Goal: Task Accomplishment & Management: Complete application form

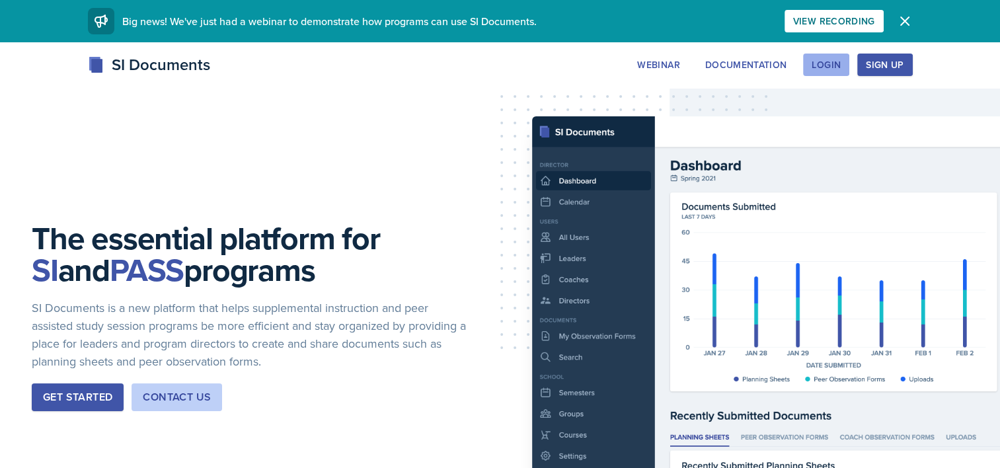
click at [821, 69] on div "Login" at bounding box center [825, 64] width 29 height 11
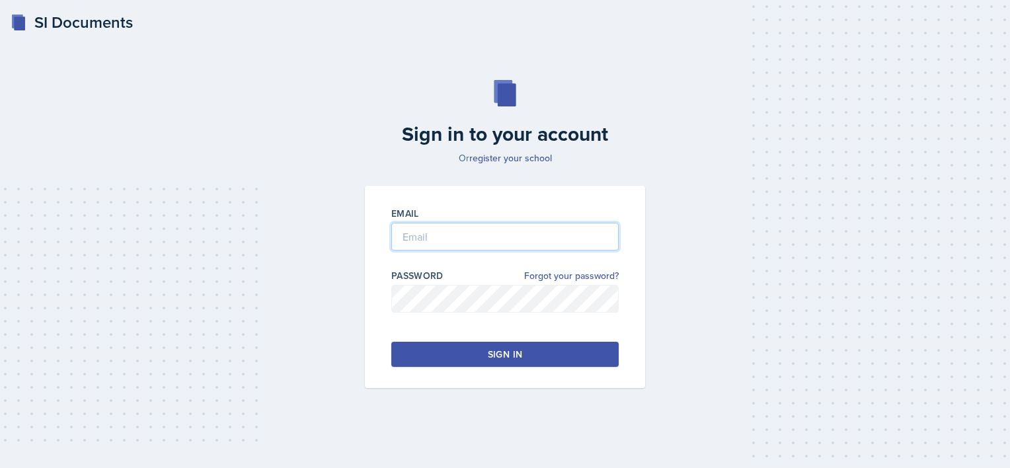
type input "lsd7614@mavs.uta.edu"
click at [476, 354] on button "Sign in" at bounding box center [504, 354] width 227 height 25
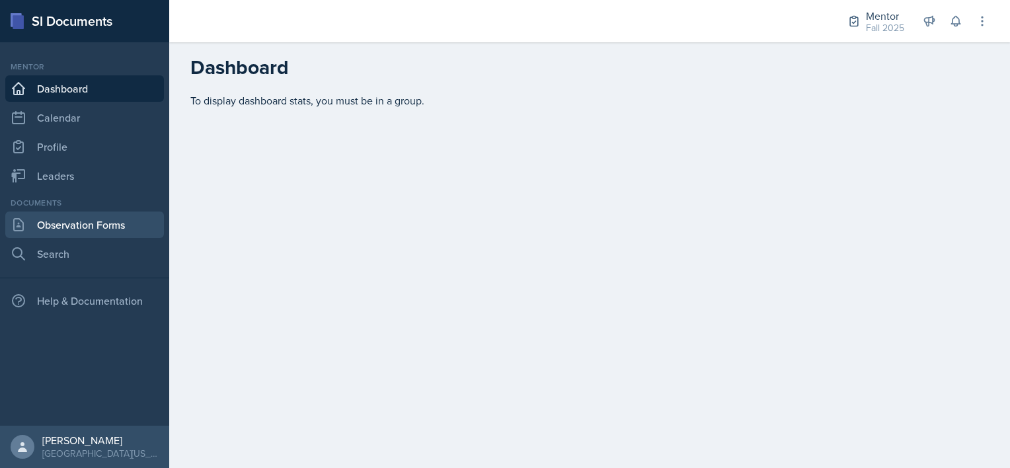
click at [89, 230] on link "Observation Forms" at bounding box center [84, 224] width 159 height 26
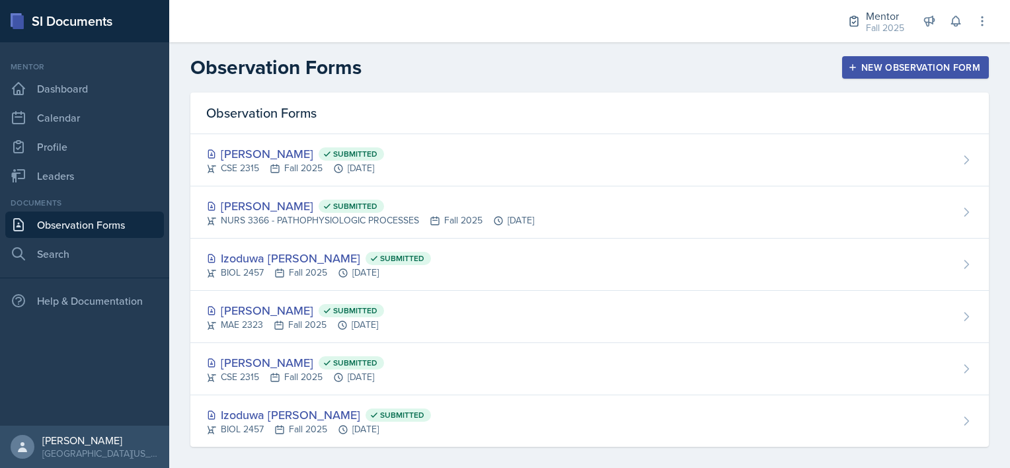
click at [872, 68] on div "New Observation Form" at bounding box center [914, 67] width 129 height 11
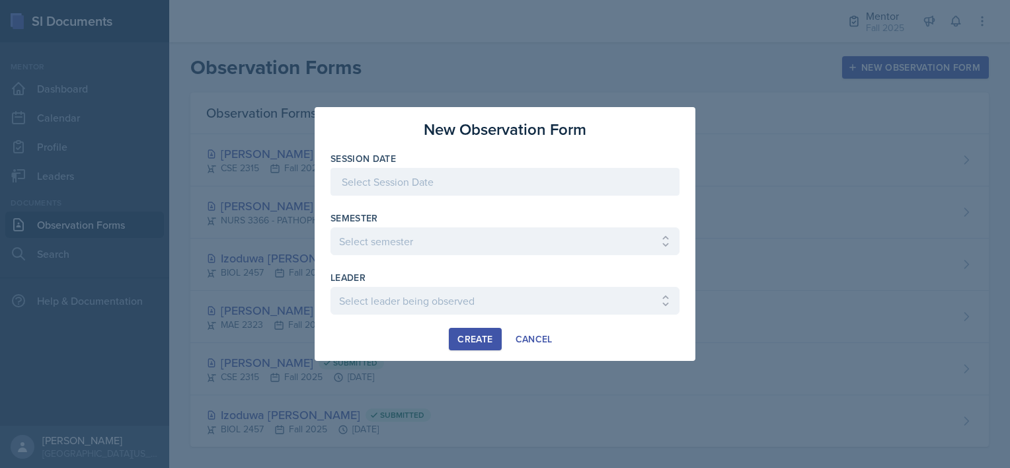
click at [527, 322] on div at bounding box center [504, 320] width 349 height 13
click at [523, 334] on div "Cancel" at bounding box center [533, 339] width 37 height 11
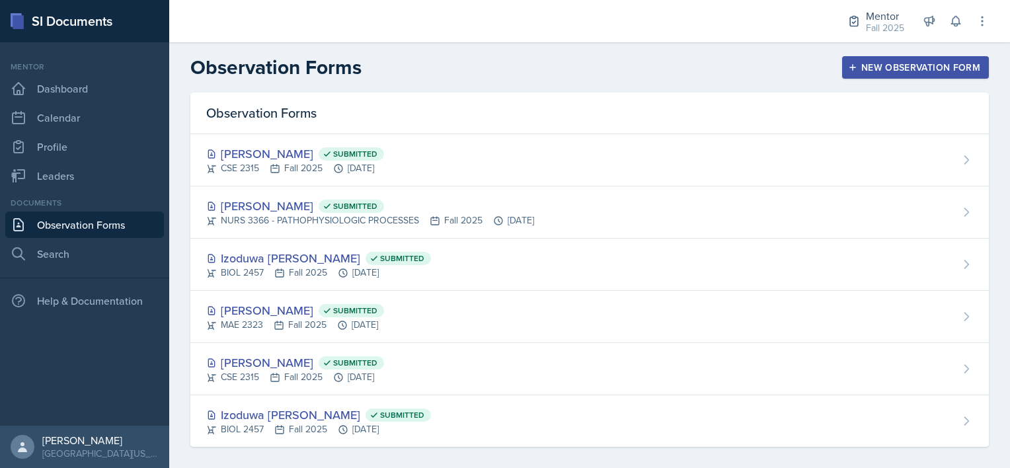
click at [601, 89] on header "Observation Forms New Observation Form" at bounding box center [589, 67] width 840 height 50
click at [850, 68] on div "New Observation Form" at bounding box center [914, 67] width 129 height 11
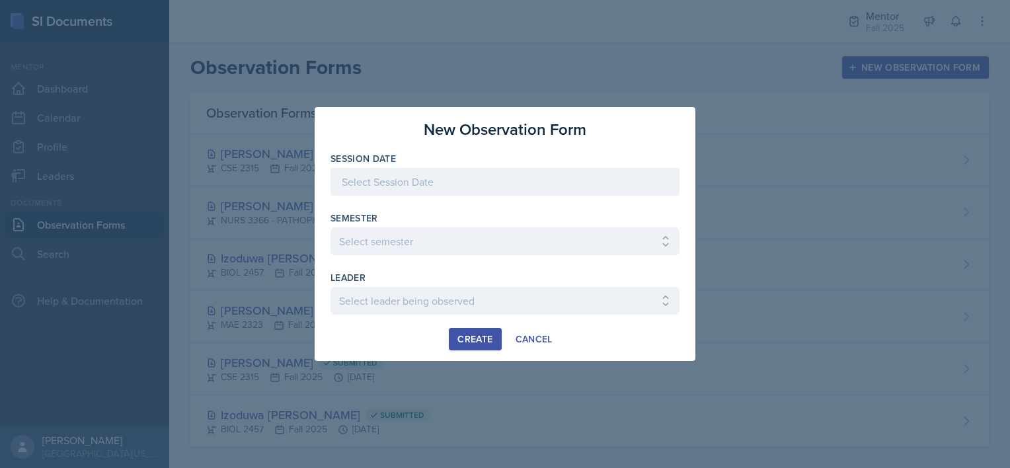
click at [390, 180] on div at bounding box center [504, 182] width 349 height 28
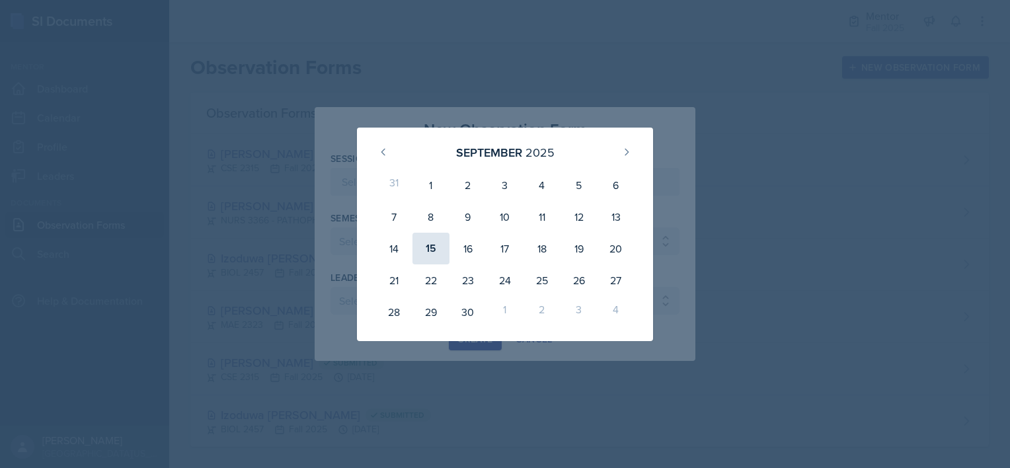
click at [428, 248] on div "15" at bounding box center [430, 249] width 37 height 32
type input "September 15th, 2025"
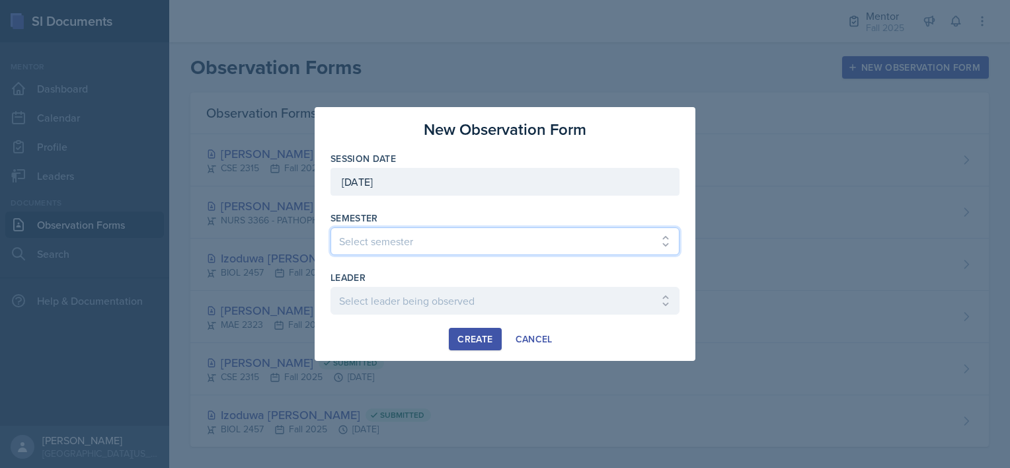
click at [384, 248] on select "Select semester All Fall 2024 Spring 2025 Fall 2025 Spring 2024 Fall 2023" at bounding box center [504, 241] width 349 height 28
select select "a8c40de0-d7eb-4f82-90ee-ac0c6ce45f71"
click at [330, 227] on select "Select semester All Fall 2024 Spring 2025 Fall 2025 Spring 2024 Fall 2023" at bounding box center [504, 241] width 349 height 28
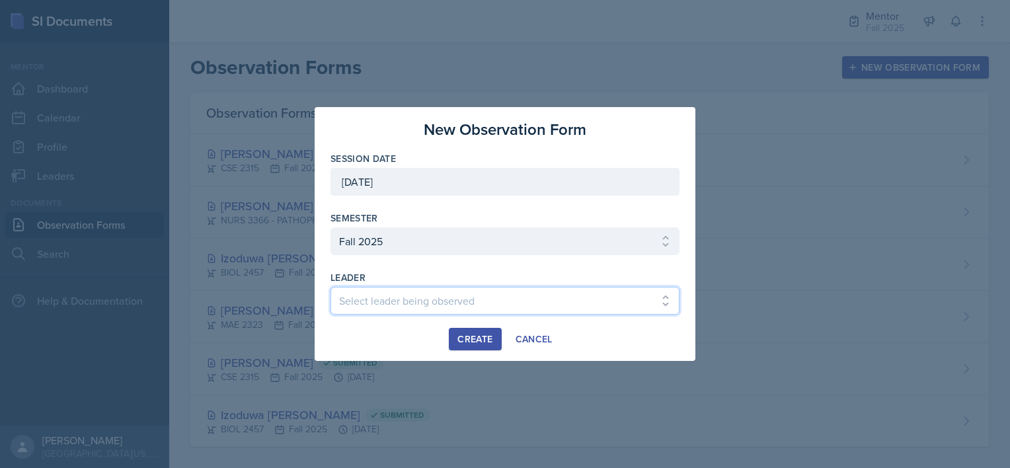
click at [373, 288] on select "Select leader being observed Chelsea Olowodola / BIOL 2458 / Gautam's Group Nis…" at bounding box center [504, 301] width 349 height 28
select select "c28d7c16-04cf-484e-afd1-f66cc9114c12"
click at [330, 287] on select "Select leader being observed Chelsea Olowodola / BIOL 2458 / Gautam's Group Nis…" at bounding box center [504, 301] width 349 height 28
click at [467, 338] on div "Create" at bounding box center [474, 339] width 35 height 11
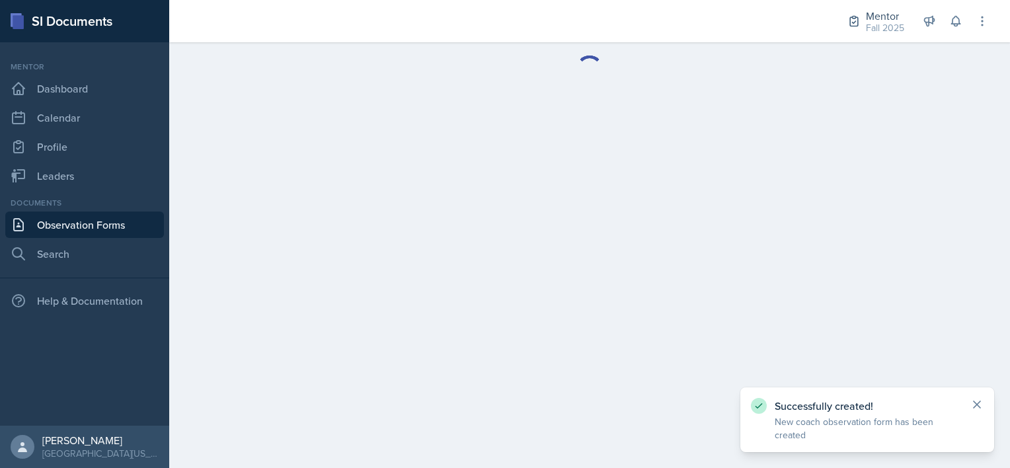
click at [977, 404] on icon at bounding box center [976, 404] width 7 height 7
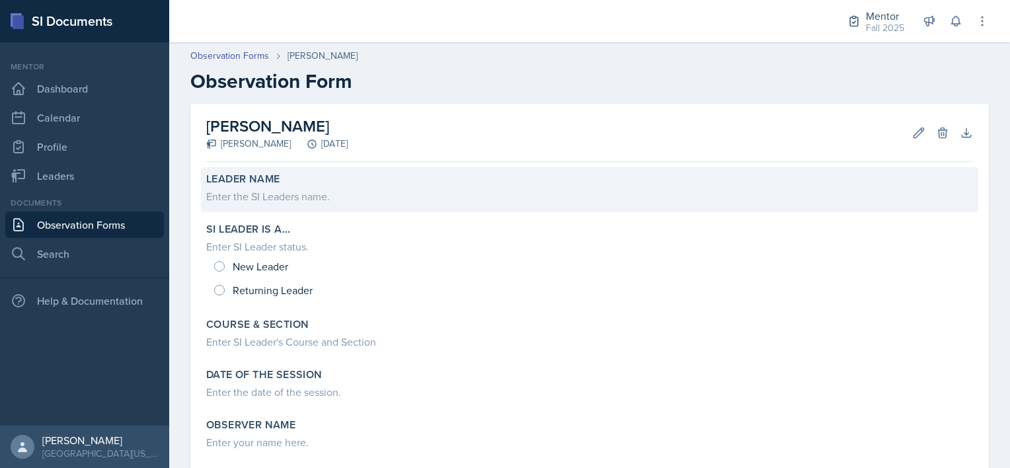
click at [267, 189] on div "Enter the SI Leaders name." at bounding box center [589, 196] width 766 height 16
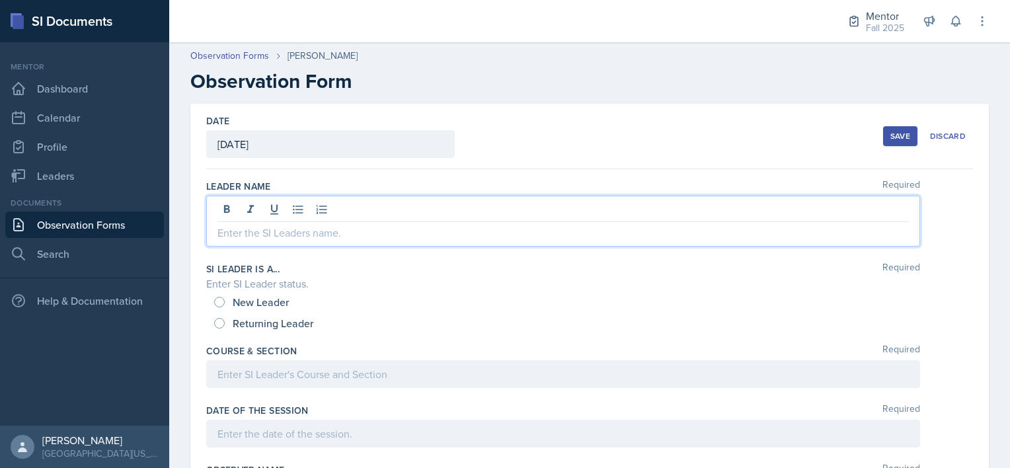
click at [251, 209] on div at bounding box center [563, 221] width 714 height 51
click at [234, 235] on p at bounding box center [562, 233] width 691 height 16
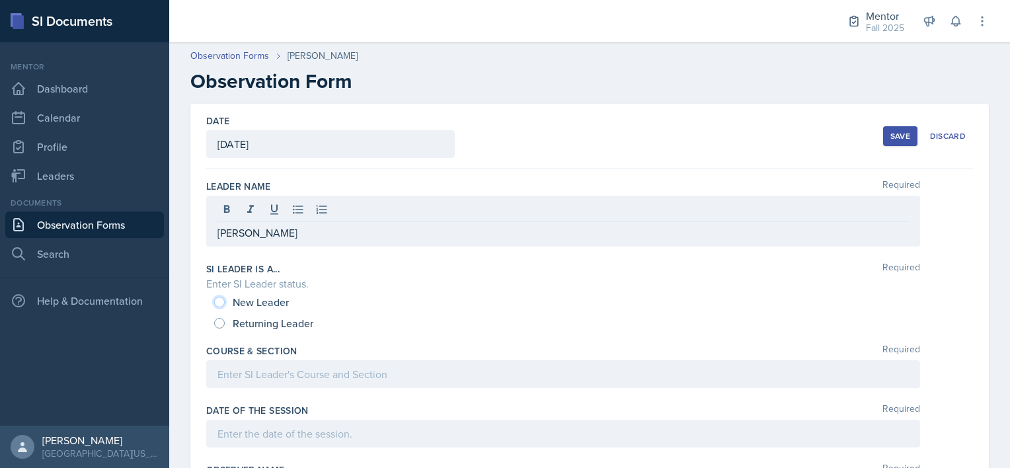
click at [218, 300] on input "New Leader" at bounding box center [219, 302] width 11 height 11
radio input "true"
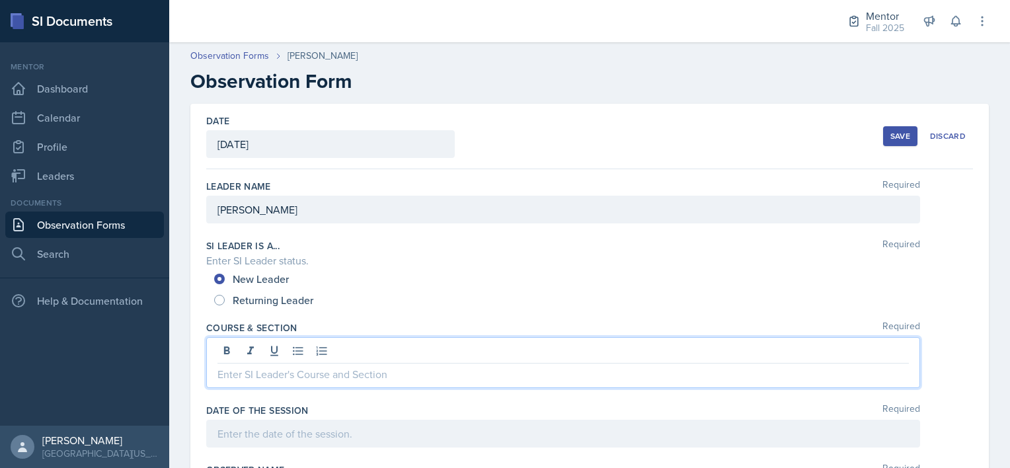
click at [222, 347] on div at bounding box center [563, 362] width 714 height 51
click at [239, 439] on div at bounding box center [563, 434] width 714 height 28
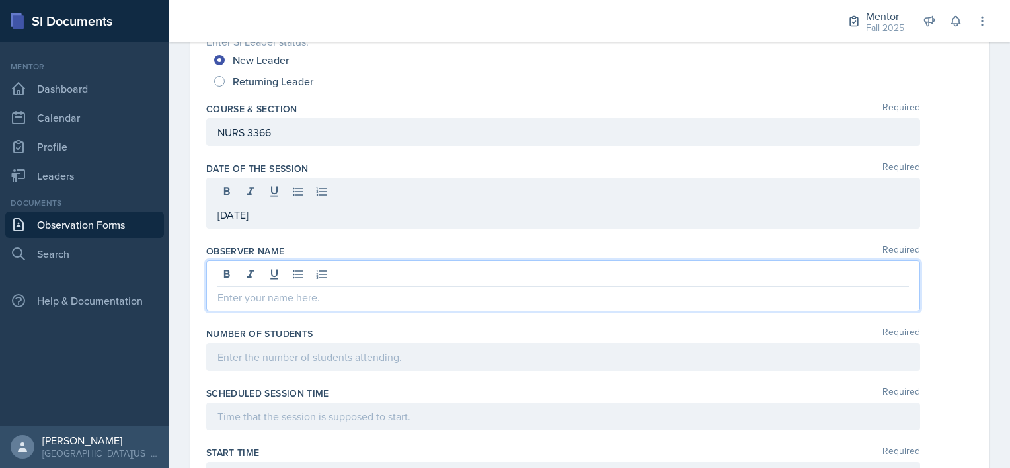
scroll to position [219, 0]
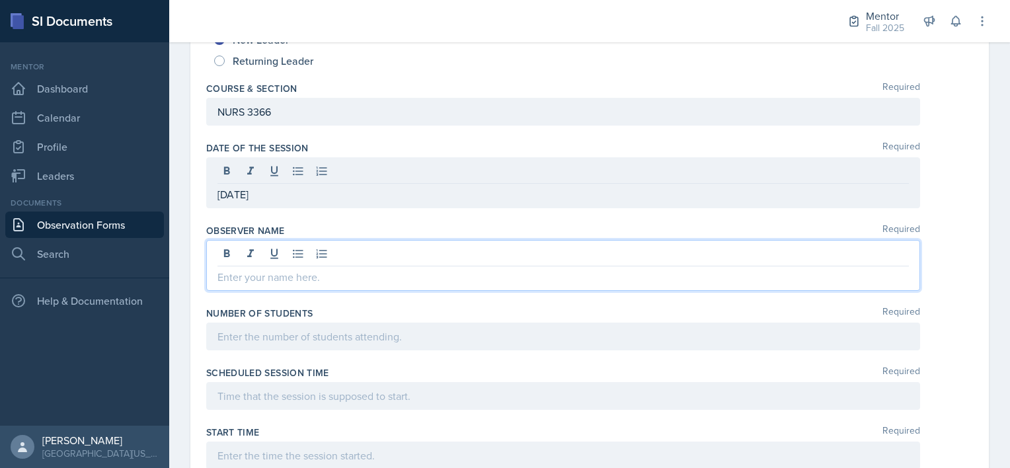
click at [240, 276] on p at bounding box center [562, 277] width 691 height 16
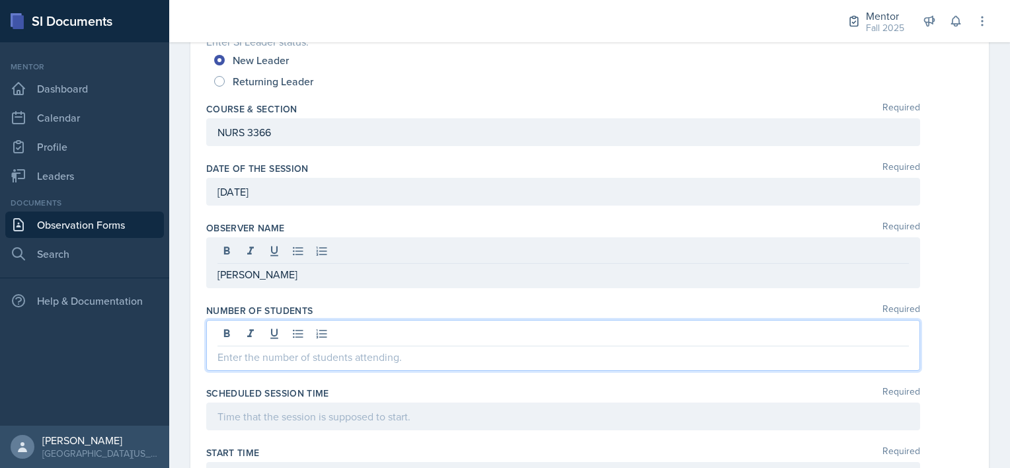
click at [250, 331] on div at bounding box center [563, 345] width 714 height 51
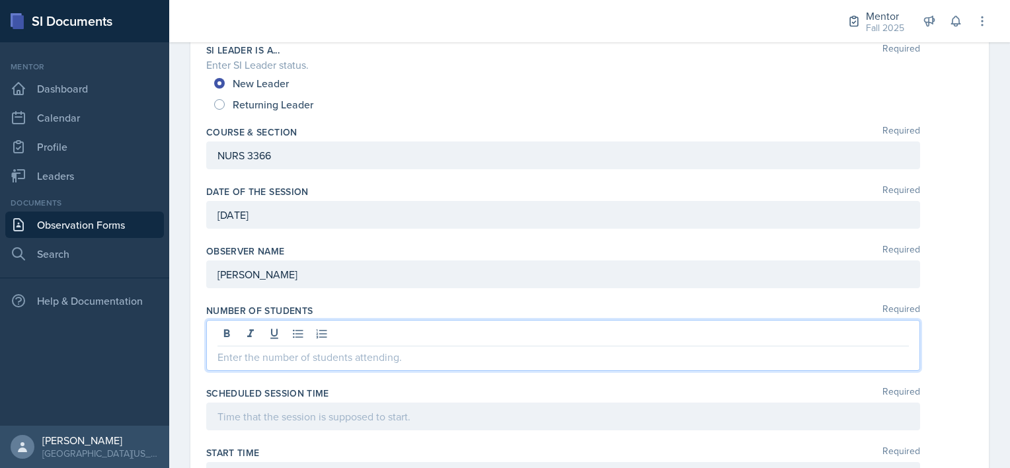
scroll to position [198, 0]
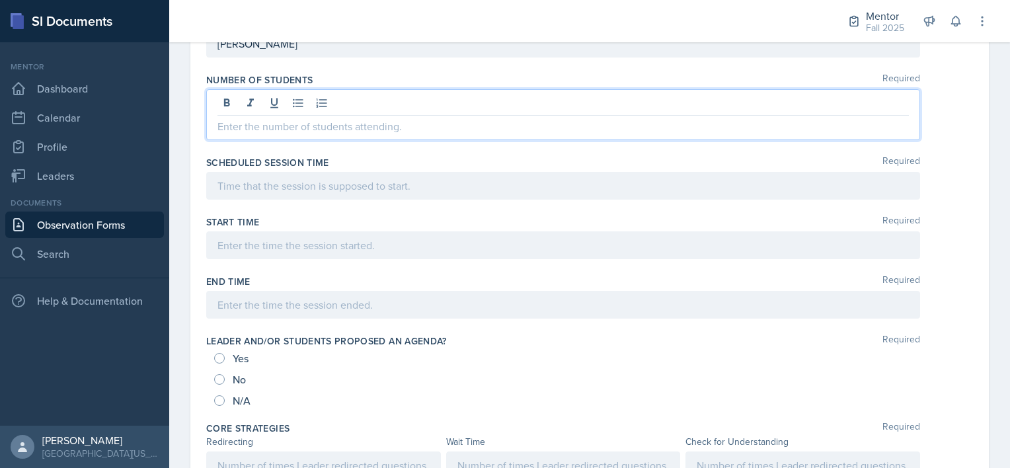
click at [269, 182] on p at bounding box center [562, 186] width 691 height 16
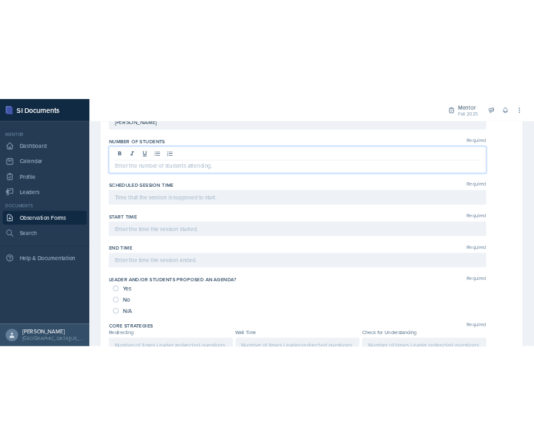
scroll to position [426, 0]
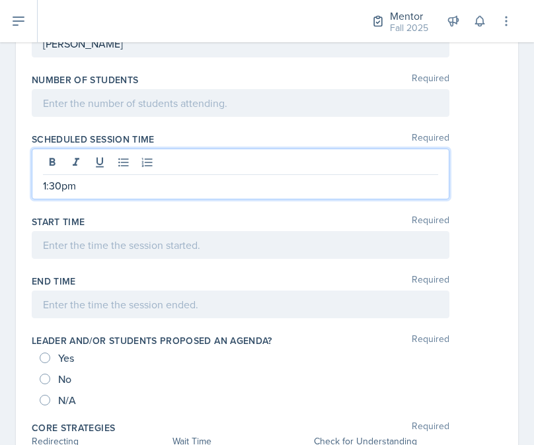
click at [172, 244] on div at bounding box center [241, 245] width 418 height 28
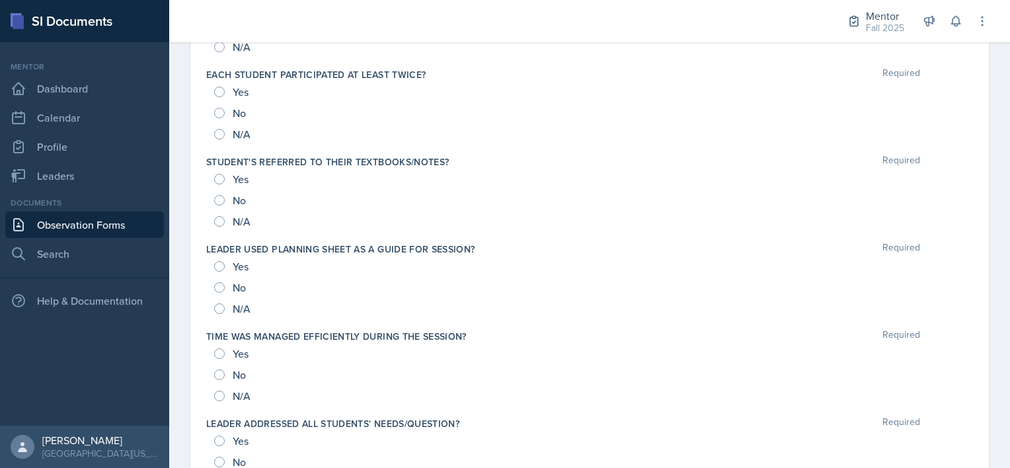
scroll to position [1116, 0]
click at [219, 175] on input "Yes" at bounding box center [219, 177] width 11 height 11
radio input "true"
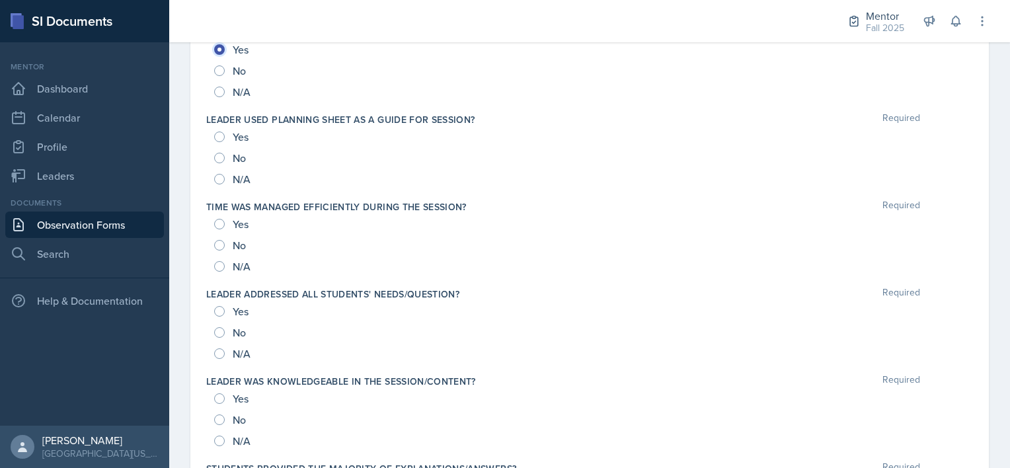
scroll to position [1395, 0]
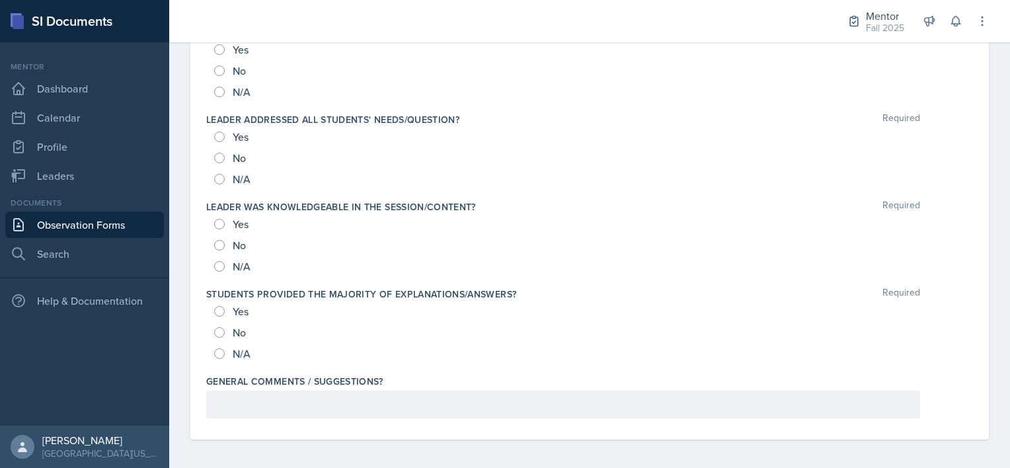
click at [254, 399] on p at bounding box center [562, 404] width 691 height 16
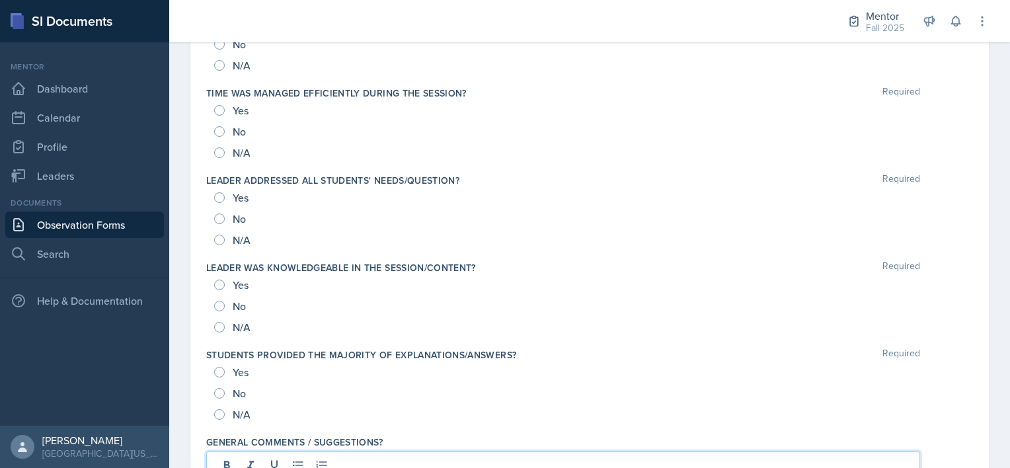
scroll to position [1334, 0]
click at [226, 196] on div "Yes" at bounding box center [232, 198] width 37 height 21
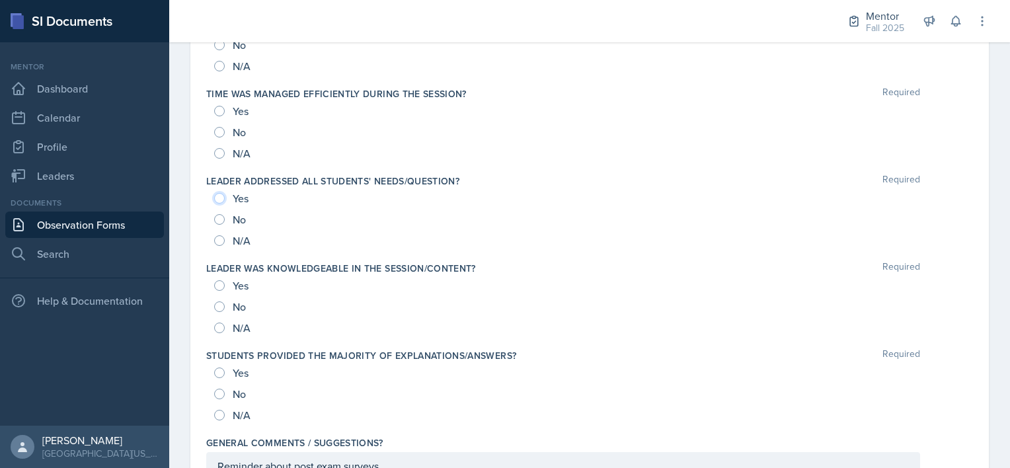
click at [218, 193] on input "Yes" at bounding box center [219, 198] width 11 height 11
radio input "true"
click at [221, 106] on input "Yes" at bounding box center [219, 111] width 11 height 11
radio input "true"
click at [221, 277] on div "Yes" at bounding box center [232, 285] width 37 height 21
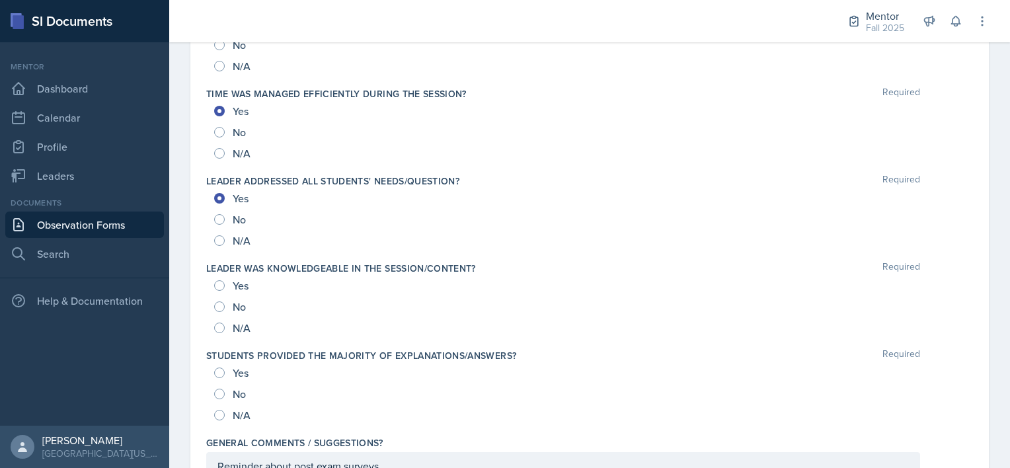
click at [210, 282] on div "Yes No N/A" at bounding box center [589, 306] width 766 height 63
click at [219, 281] on input "Yes" at bounding box center [219, 285] width 11 height 11
radio input "true"
click at [219, 367] on input "Yes" at bounding box center [219, 372] width 11 height 11
radio input "true"
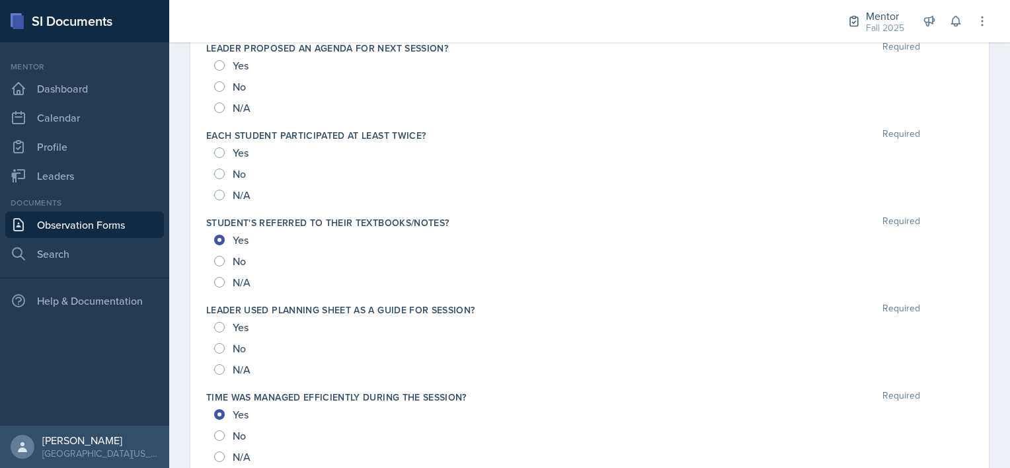
scroll to position [990, 0]
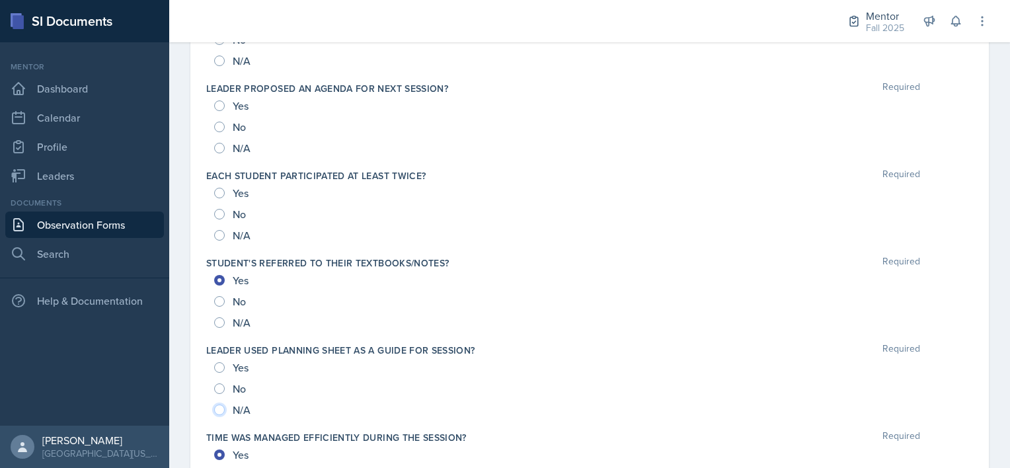
click at [218, 406] on input "N/A" at bounding box center [219, 409] width 11 height 11
radio input "true"
click at [223, 209] on input "No" at bounding box center [219, 214] width 11 height 11
radio input "true"
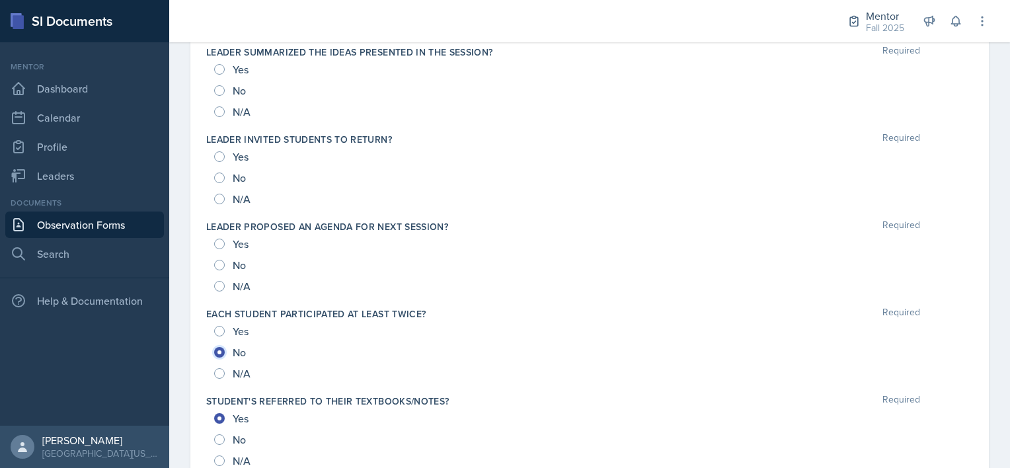
scroll to position [850, 0]
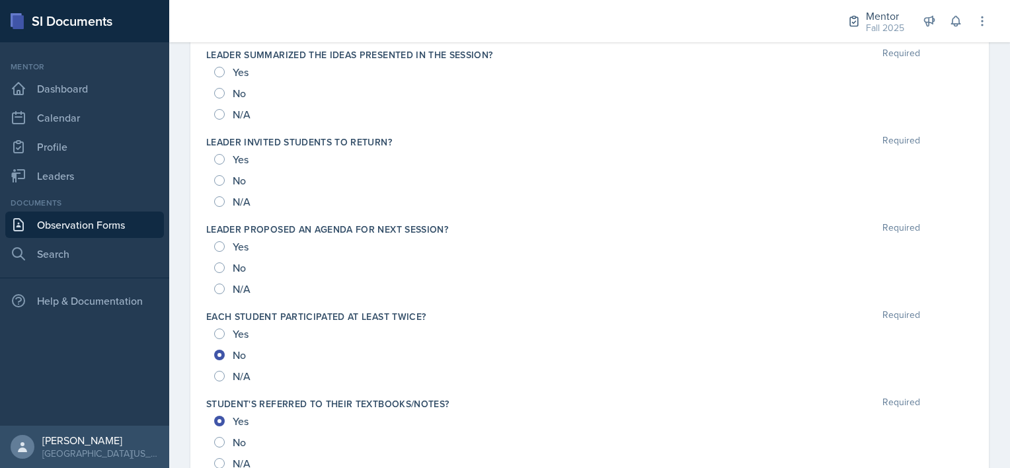
click at [222, 238] on div "Yes" at bounding box center [232, 246] width 37 height 21
click at [221, 246] on input "Yes" at bounding box center [219, 246] width 11 height 11
radio input "true"
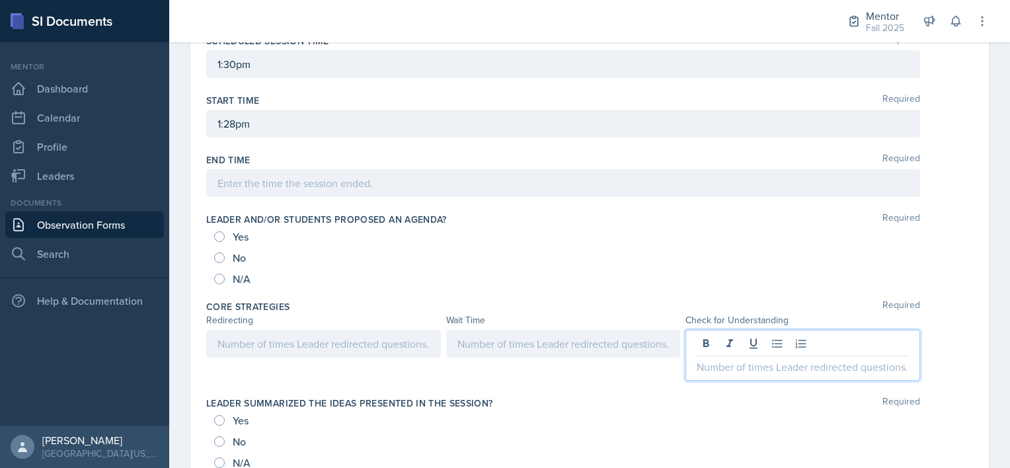
scroll to position [547, 0]
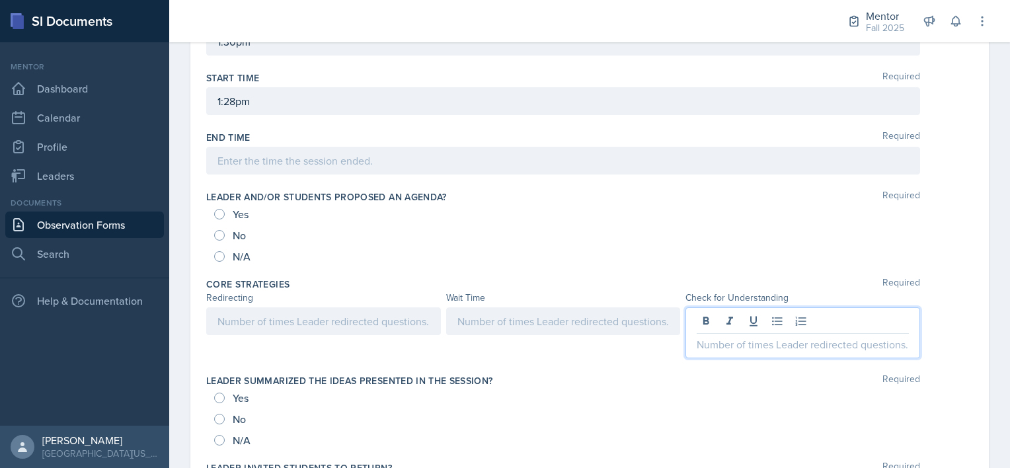
click at [743, 346] on p at bounding box center [802, 344] width 212 height 16
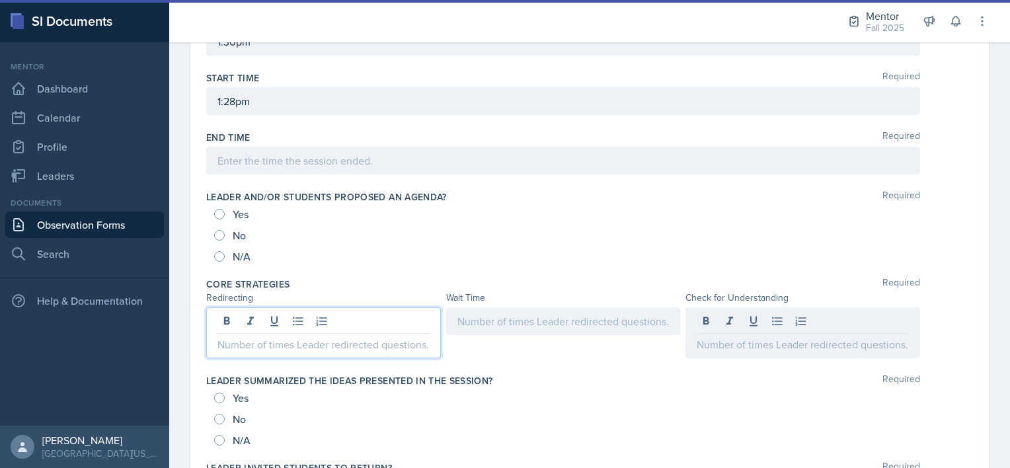
click at [305, 312] on div at bounding box center [323, 332] width 235 height 51
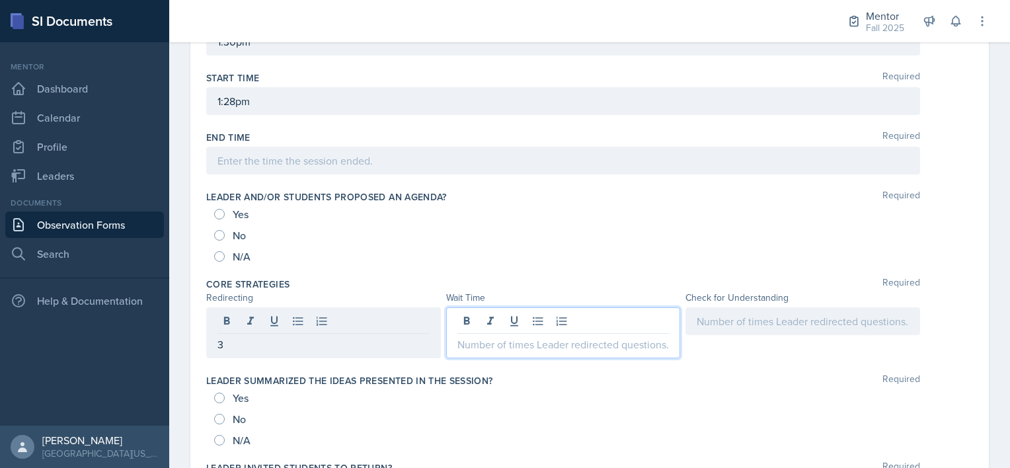
click at [499, 316] on div at bounding box center [563, 332] width 235 height 51
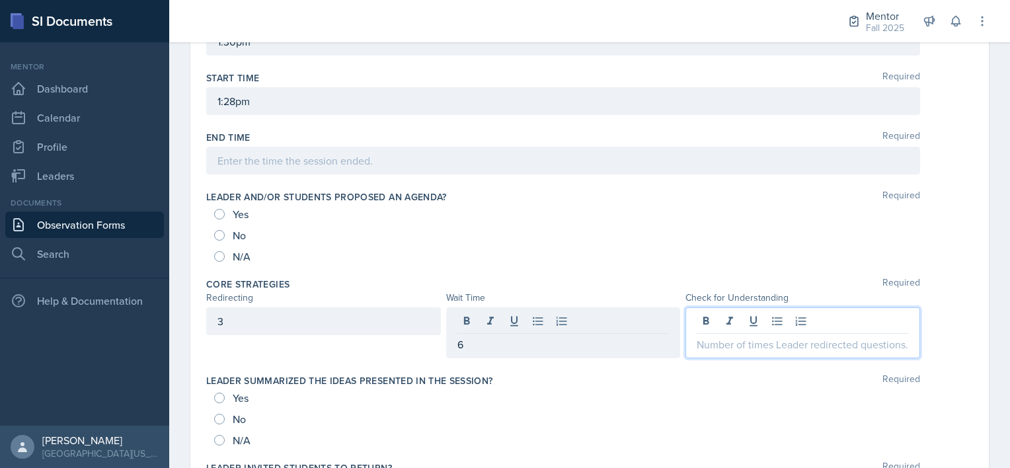
click at [729, 314] on div at bounding box center [802, 332] width 235 height 51
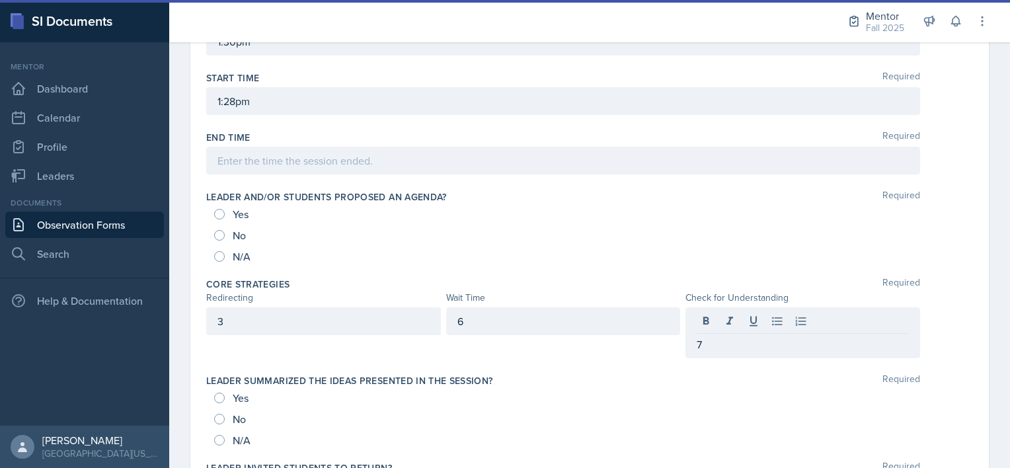
click at [457, 349] on div "6" at bounding box center [563, 332] width 235 height 51
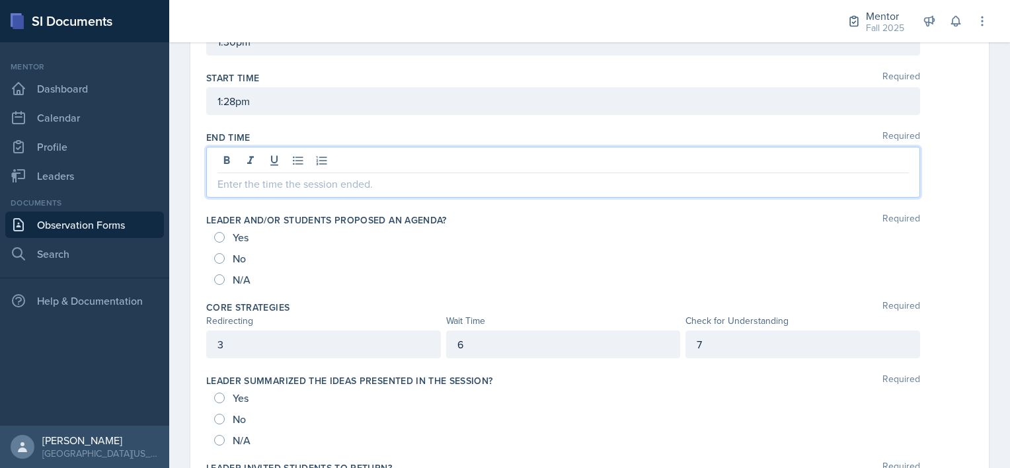
click at [289, 155] on div at bounding box center [563, 172] width 714 height 51
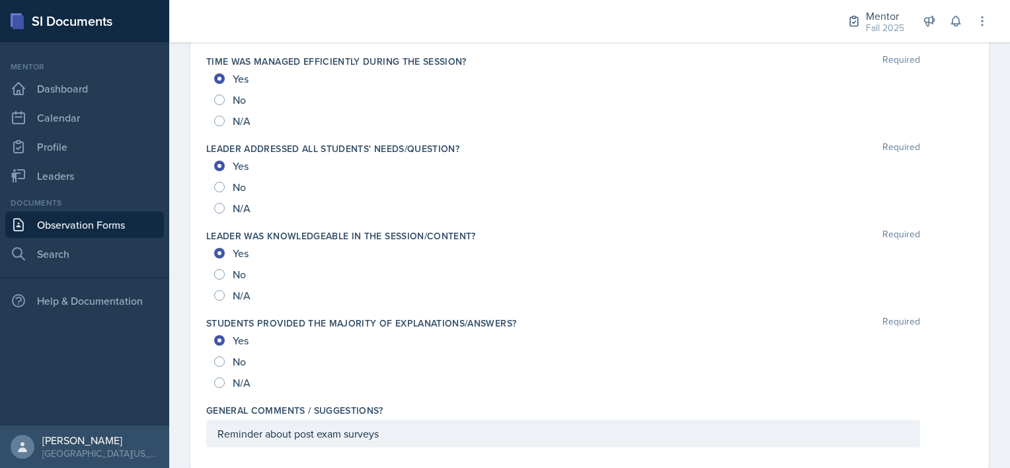
scroll to position [1419, 0]
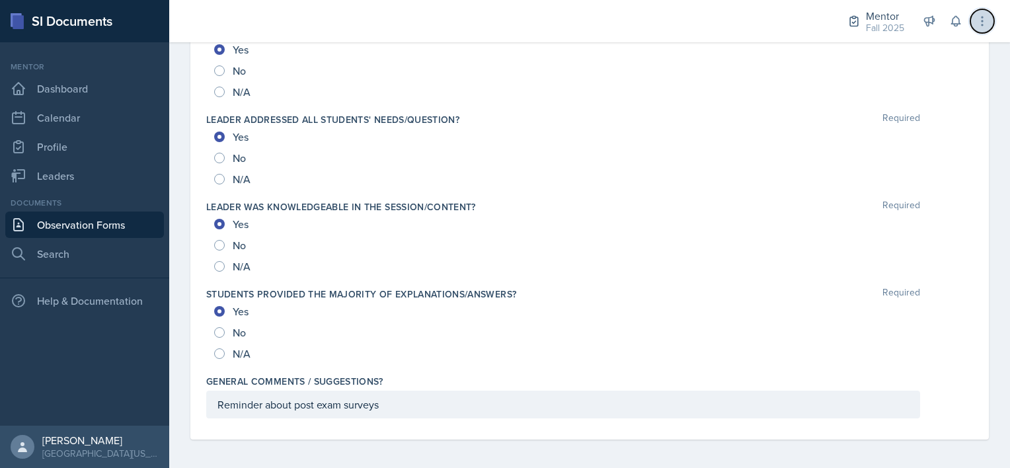
click at [984, 21] on icon at bounding box center [981, 21] width 13 height 13
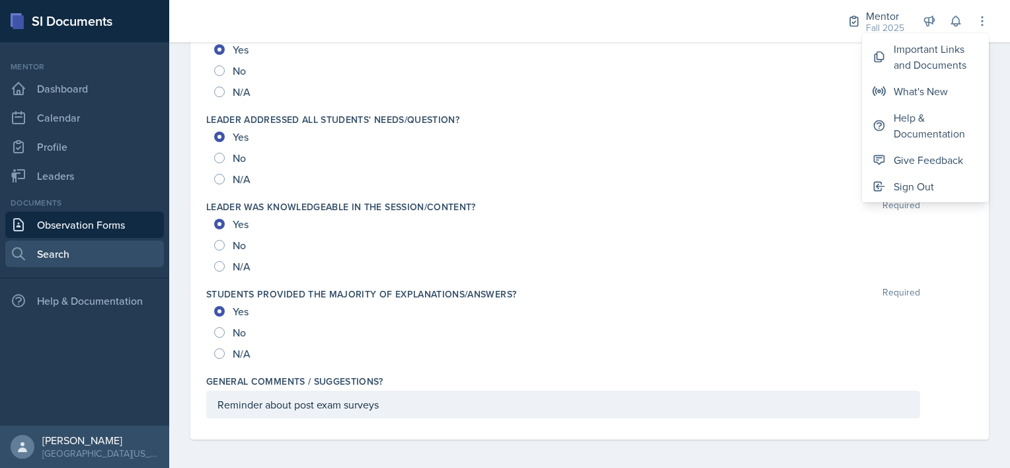
click at [54, 260] on link "Search" at bounding box center [84, 253] width 159 height 26
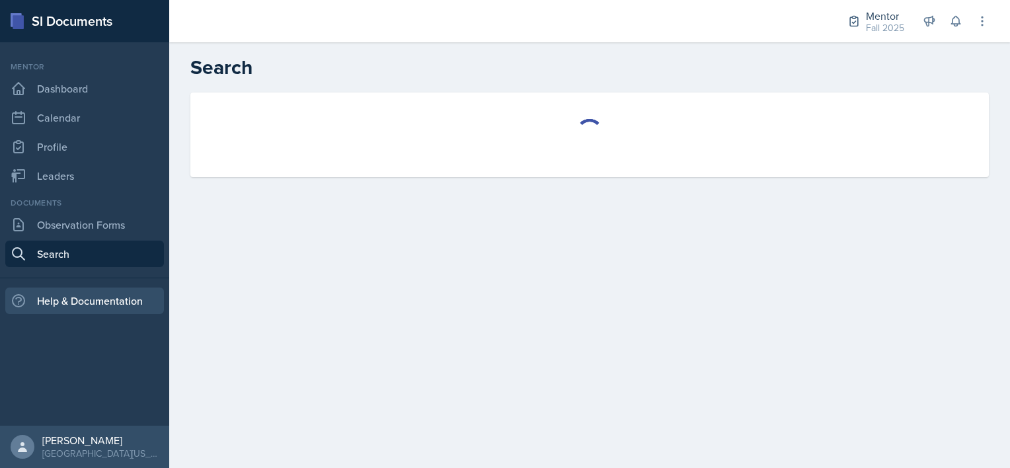
click at [72, 307] on div "Help & Documentation" at bounding box center [84, 300] width 159 height 26
select select "all"
select select "1"
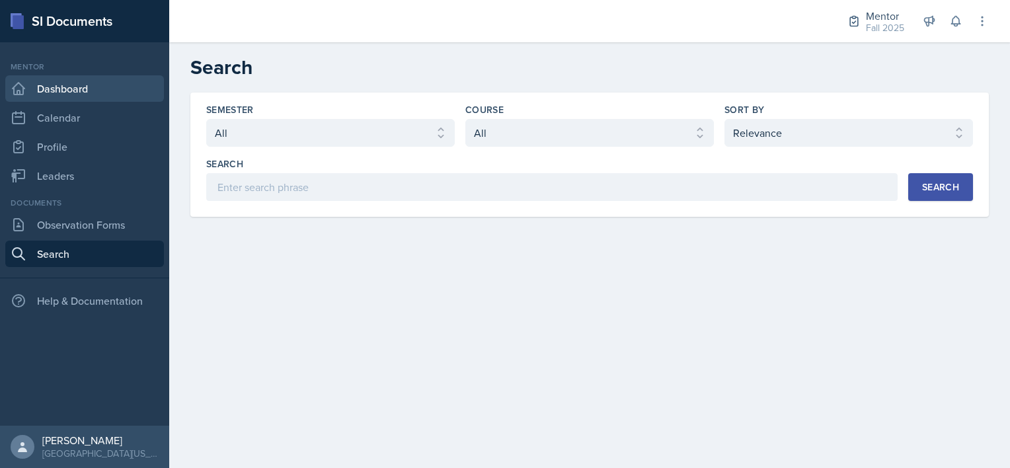
click at [63, 92] on link "Dashboard" at bounding box center [84, 88] width 159 height 26
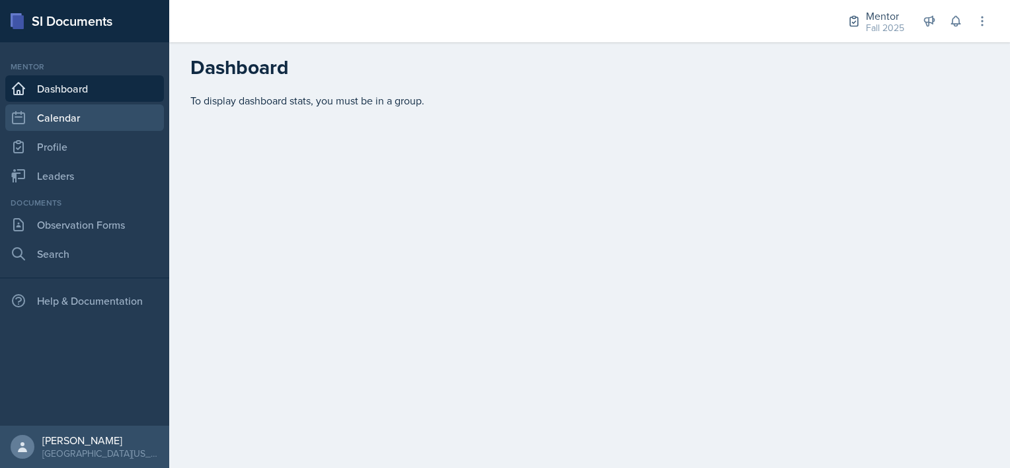
click at [57, 128] on link "Calendar" at bounding box center [84, 117] width 159 height 26
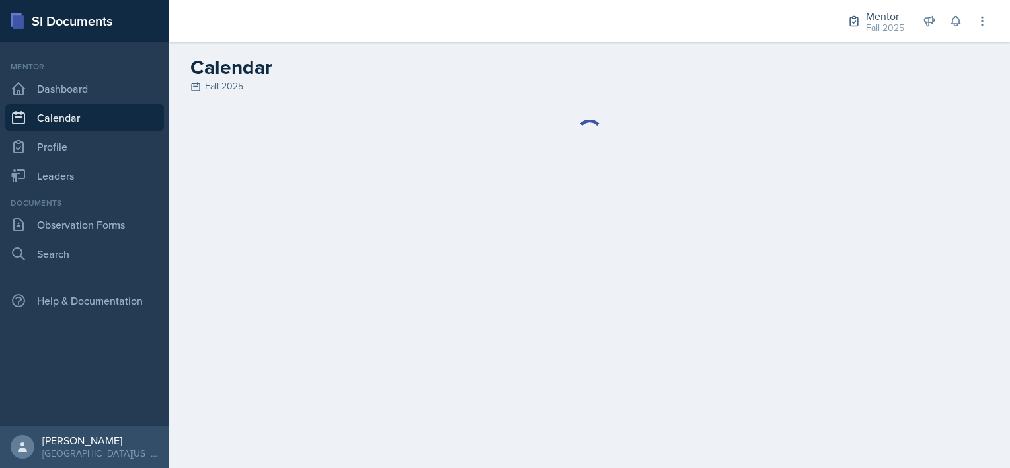
click at [52, 154] on link "Profile" at bounding box center [84, 146] width 159 height 26
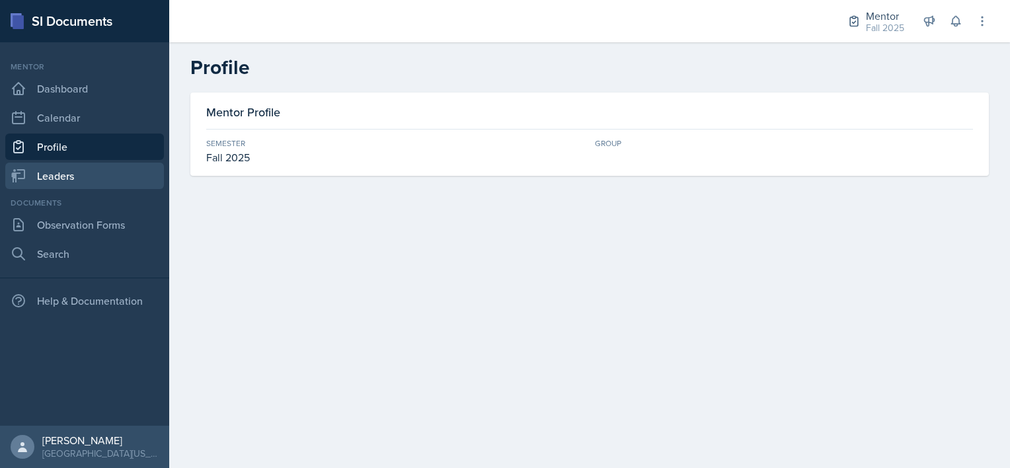
click at [55, 184] on link "Leaders" at bounding box center [84, 176] width 159 height 26
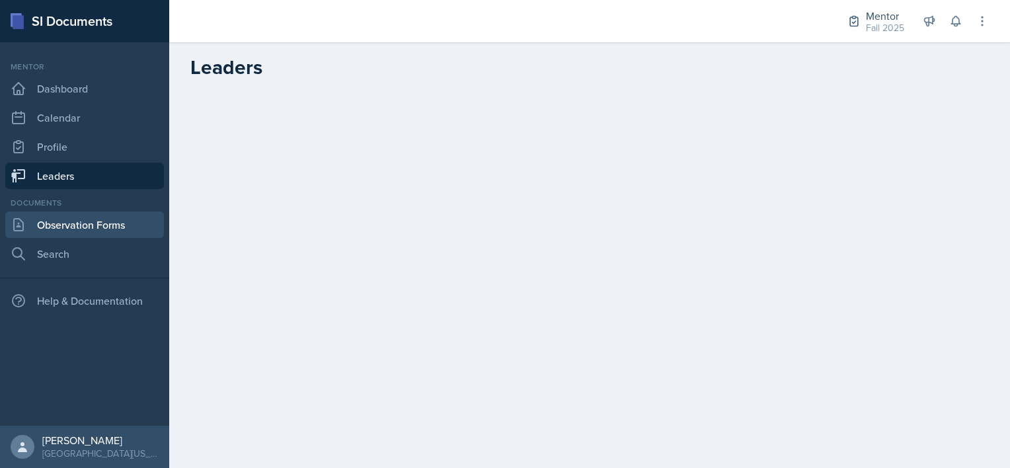
click at [66, 230] on link "Observation Forms" at bounding box center [84, 224] width 159 height 26
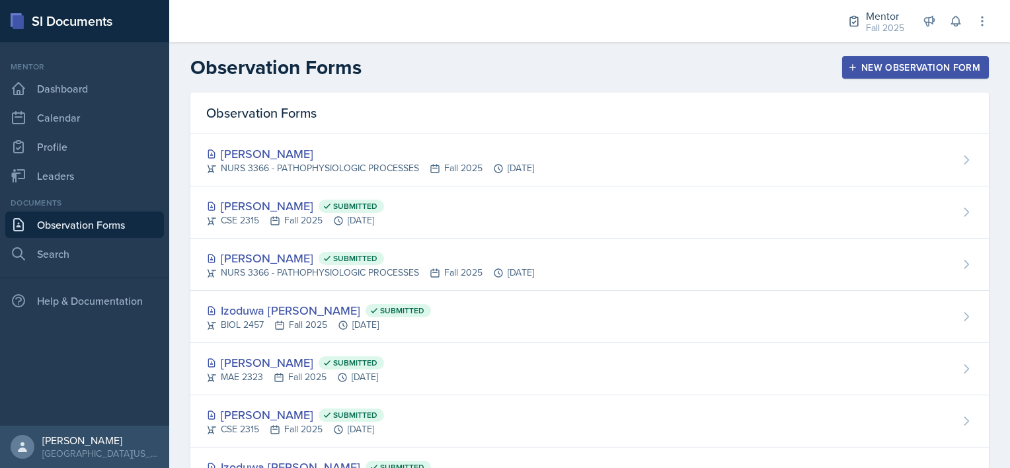
click at [288, 172] on div "NURS 3366 - PATHOPHYSIOLOGIC PROCESSES Fall 2025 Sep 15th, 2025" at bounding box center [370, 168] width 328 height 14
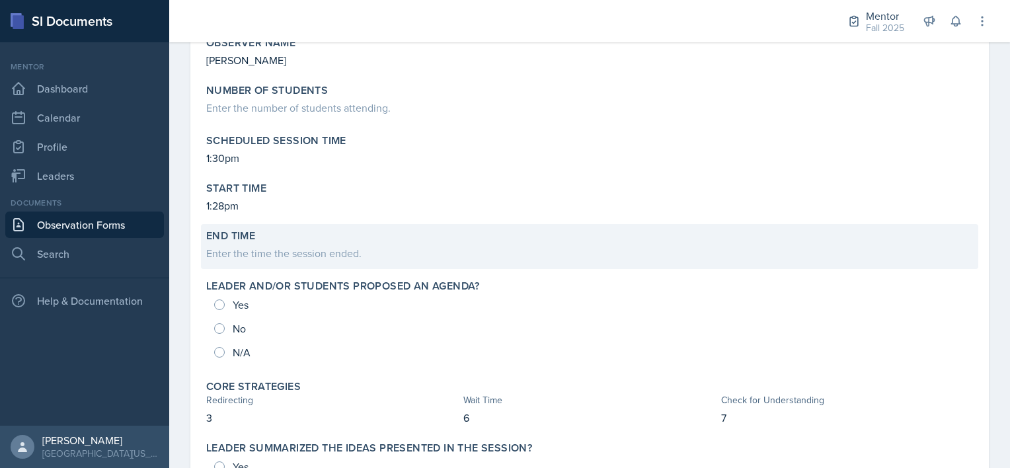
scroll to position [359, 0]
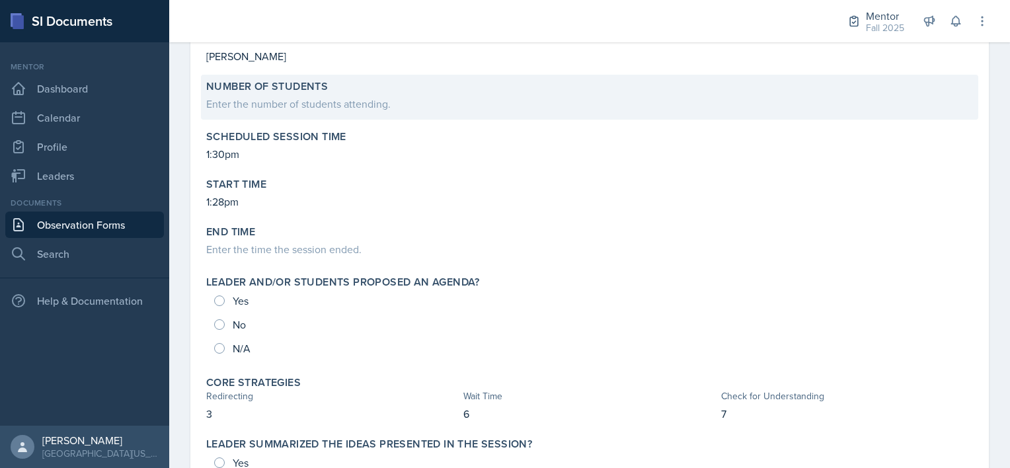
click at [293, 105] on div "Enter the number of students attending." at bounding box center [589, 104] width 766 height 16
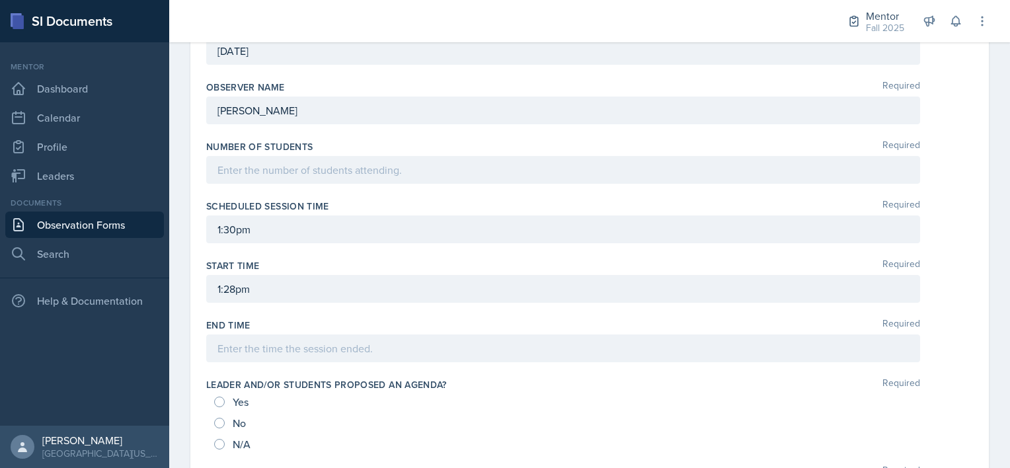
scroll to position [374, 0]
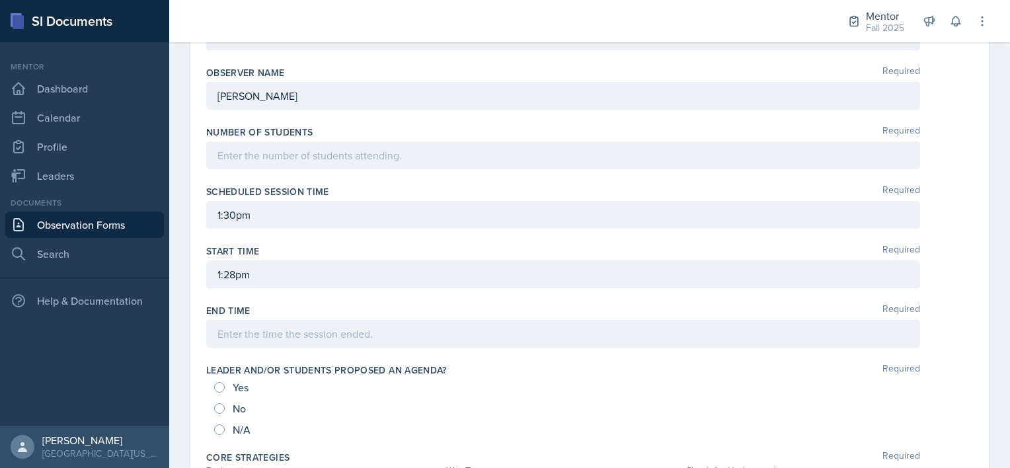
click at [284, 145] on div at bounding box center [563, 155] width 714 height 28
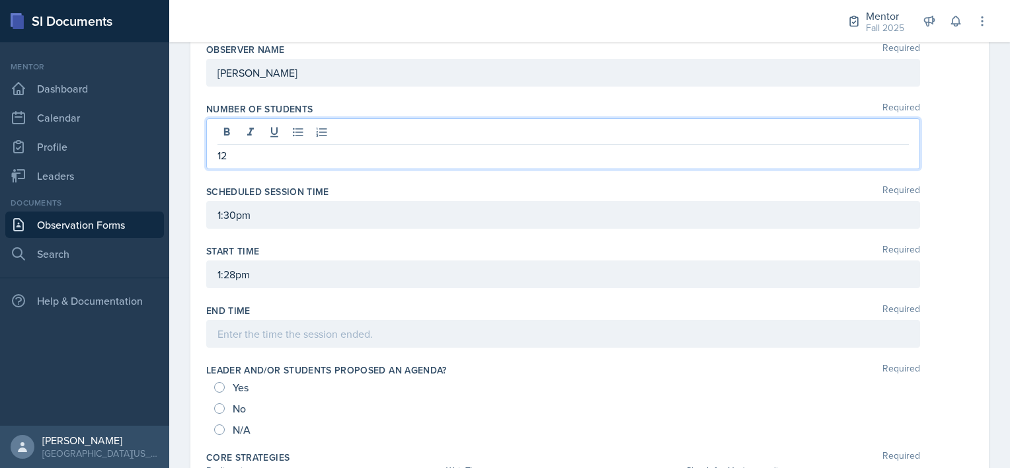
click at [260, 323] on div at bounding box center [563, 334] width 714 height 28
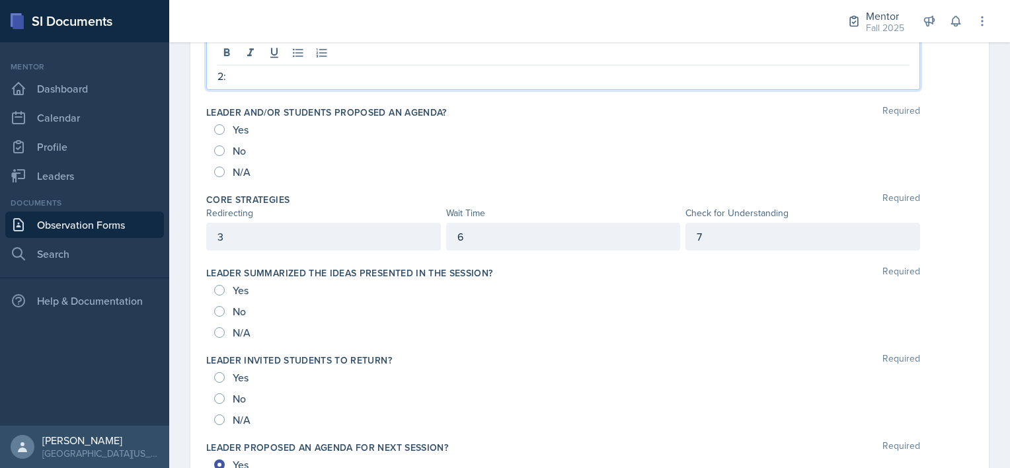
scroll to position [655, 0]
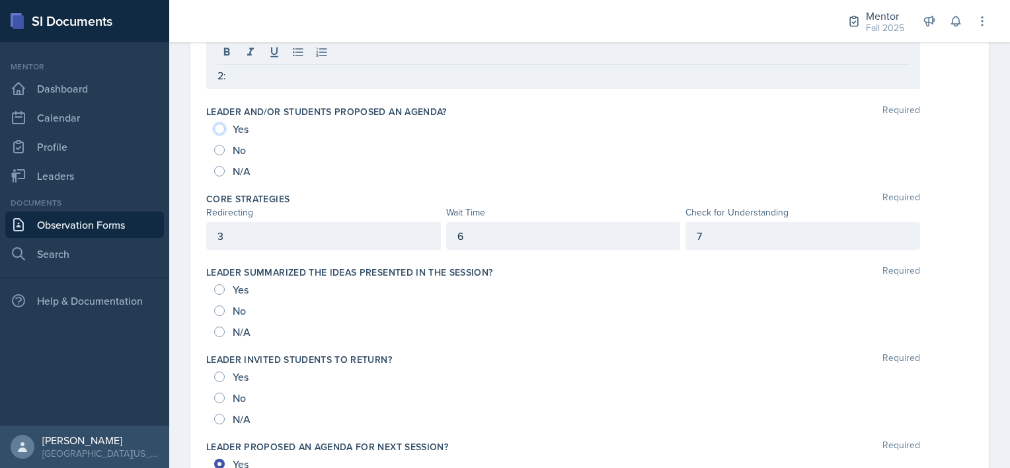
click at [221, 129] on input "Yes" at bounding box center [219, 129] width 11 height 11
radio input "true"
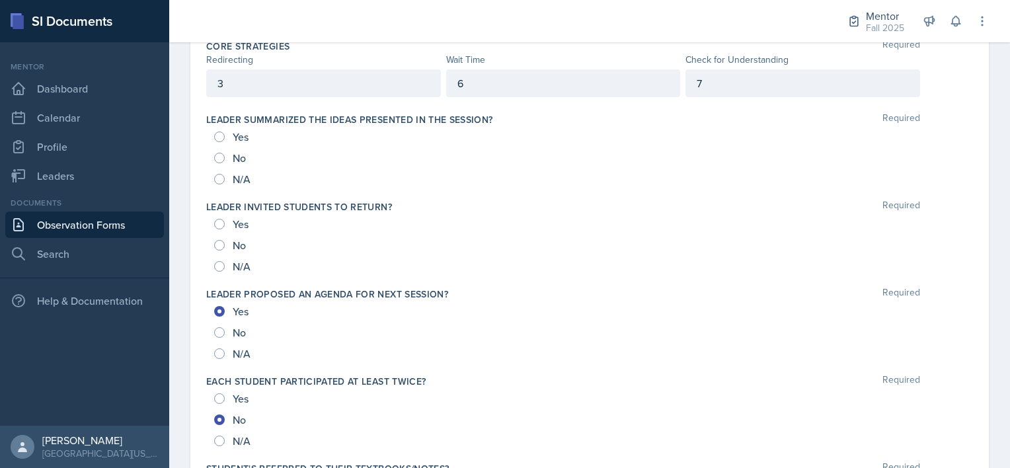
scroll to position [841, 0]
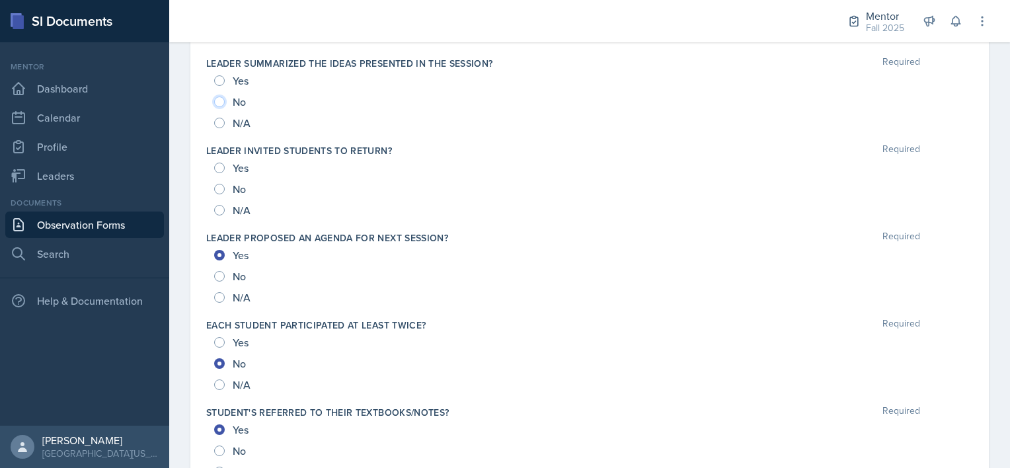
click at [217, 100] on input "No" at bounding box center [219, 101] width 11 height 11
radio input "true"
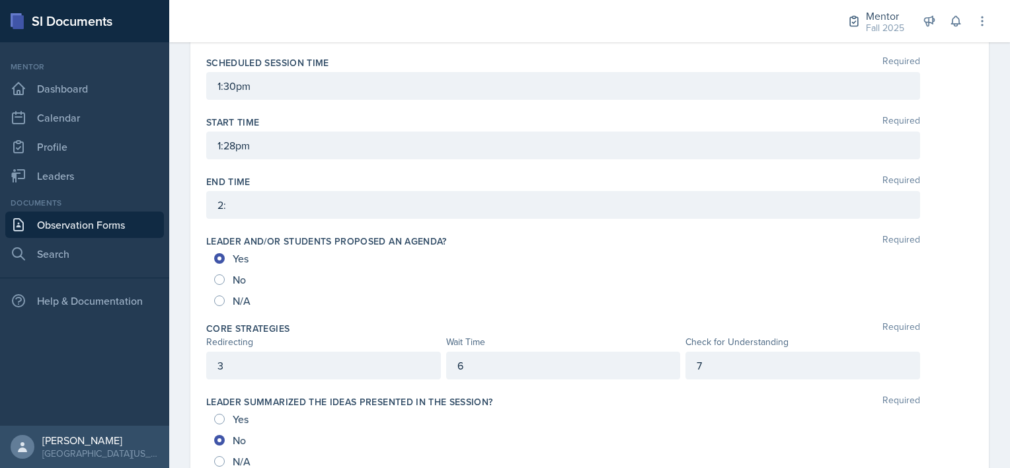
click at [246, 198] on p "2:" at bounding box center [562, 205] width 691 height 16
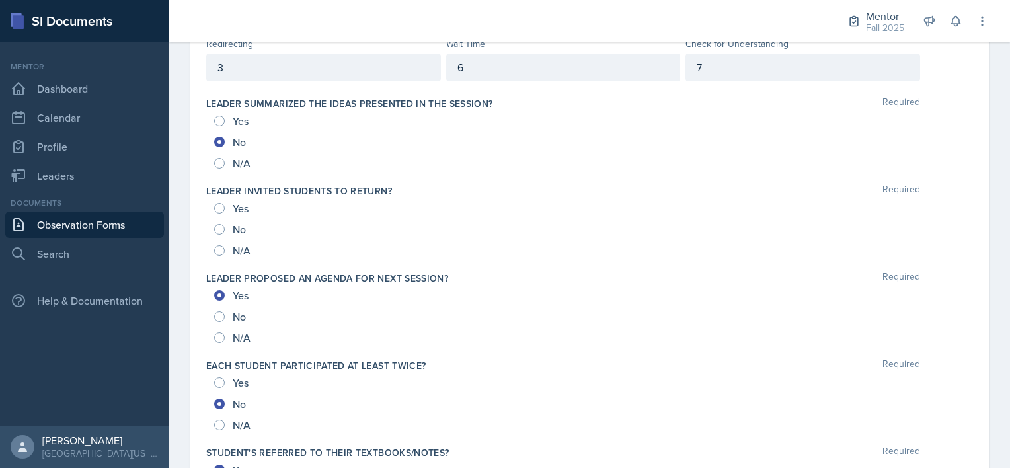
scroll to position [825, 0]
click at [219, 205] on input "Yes" at bounding box center [219, 207] width 11 height 11
radio input "true"
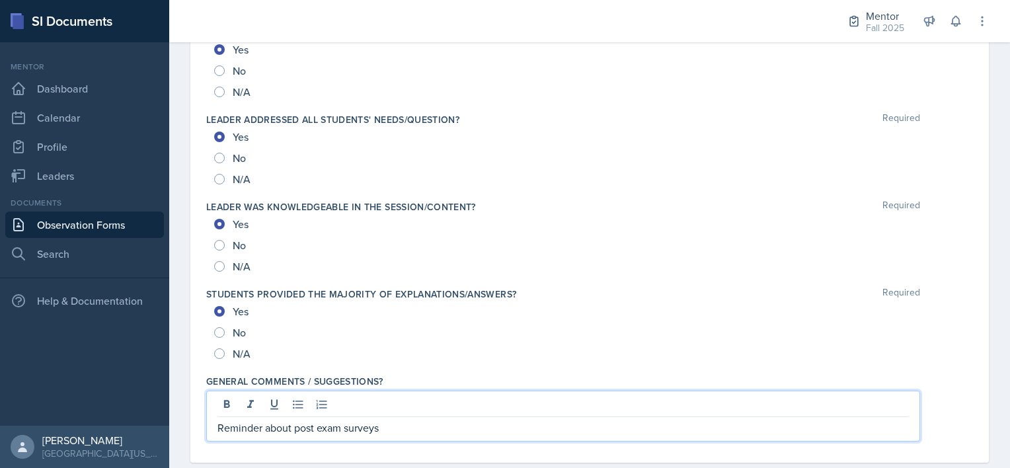
scroll to position [1419, 0]
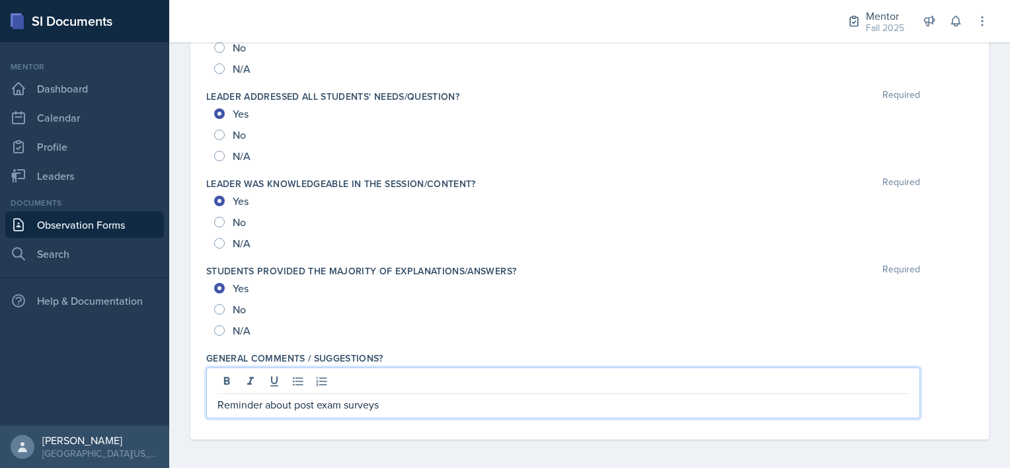
click at [404, 408] on p "Reminder about post exam surveys" at bounding box center [562, 404] width 691 height 16
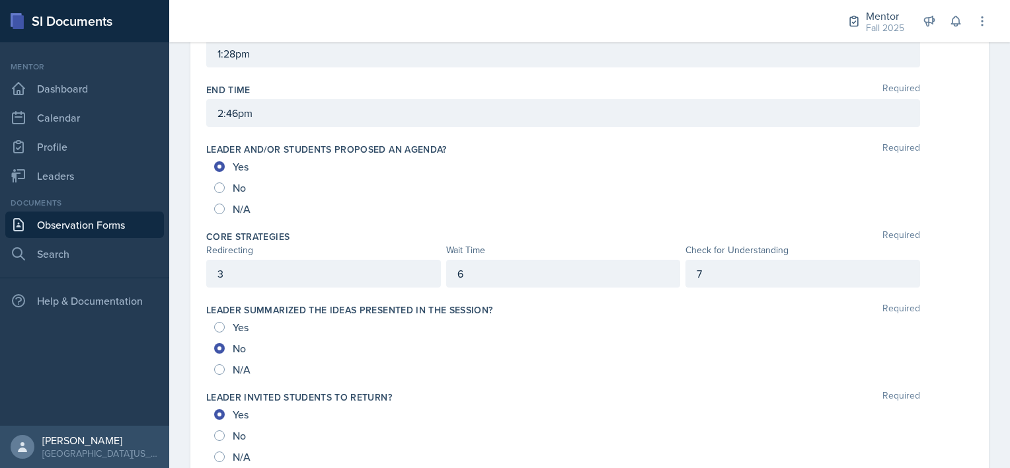
scroll to position [595, 0]
click at [181, 280] on div "Date September 15th, 2025 September 2025 31 1 2 3 4 5 6 7 8 9 10 11 12 13 14 15…" at bounding box center [589, 390] width 840 height 1763
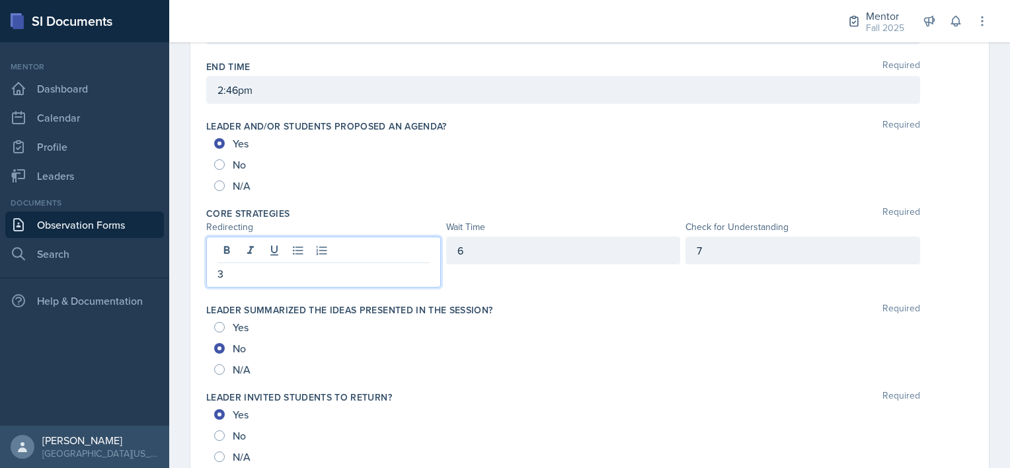
click at [181, 280] on div "Date September 15th, 2025 September 2025 31 1 2 3 4 5 6 7 8 9 10 11 12 13 14 15…" at bounding box center [589, 379] width 840 height 1786
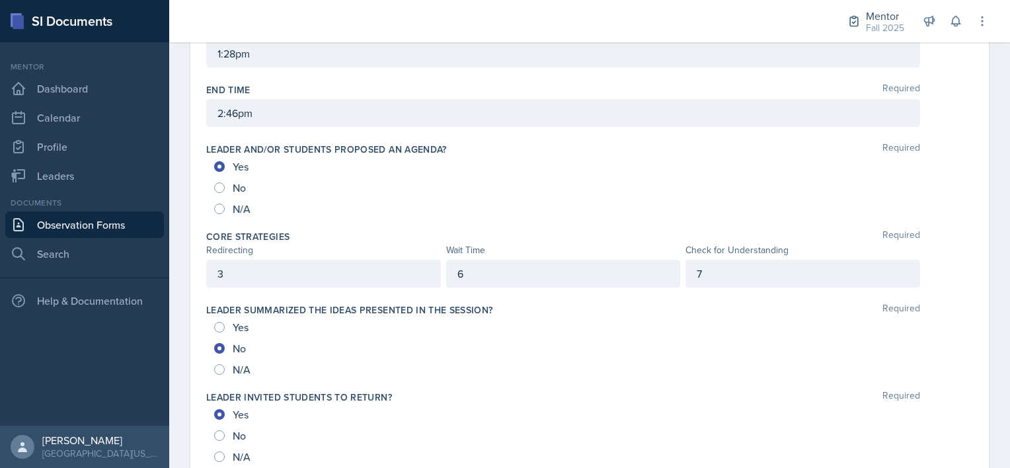
drag, startPoint x: 975, startPoint y: 262, endPoint x: 969, endPoint y: 267, distance: 8.0
click at [969, 267] on div "Date September 15th, 2025 September 2025 31 1 2 3 4 5 6 7 8 9 10 11 12 13 14 15…" at bounding box center [589, 374] width 798 height 1731
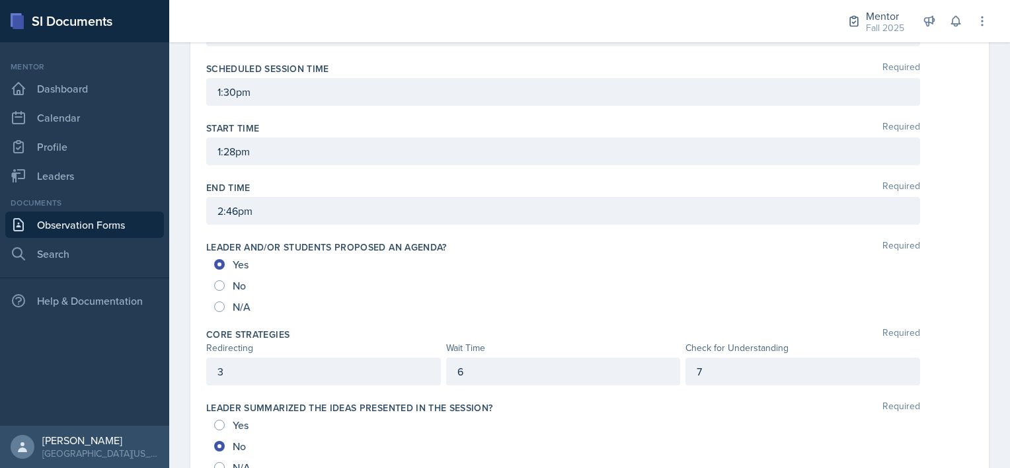
scroll to position [0, 0]
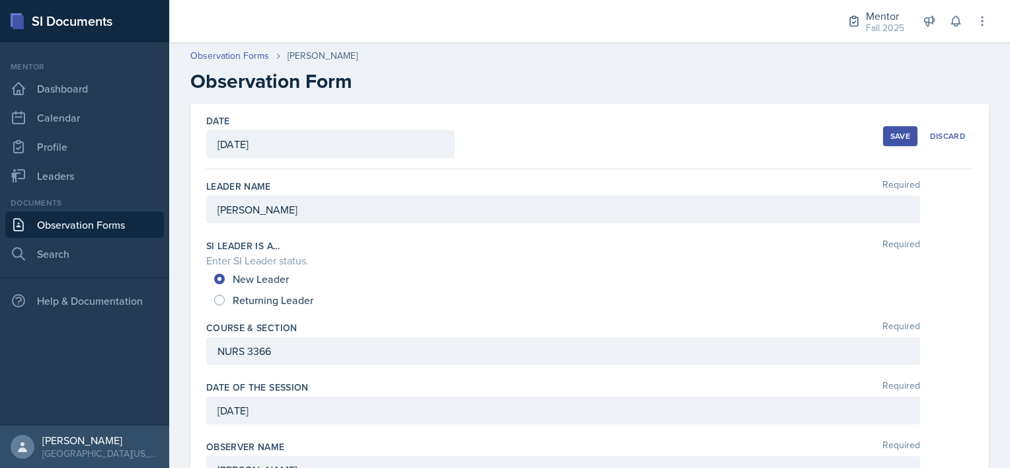
drag, startPoint x: 884, startPoint y: 137, endPoint x: 895, endPoint y: 127, distance: 14.5
click at [895, 127] on button "Save" at bounding box center [900, 136] width 34 height 20
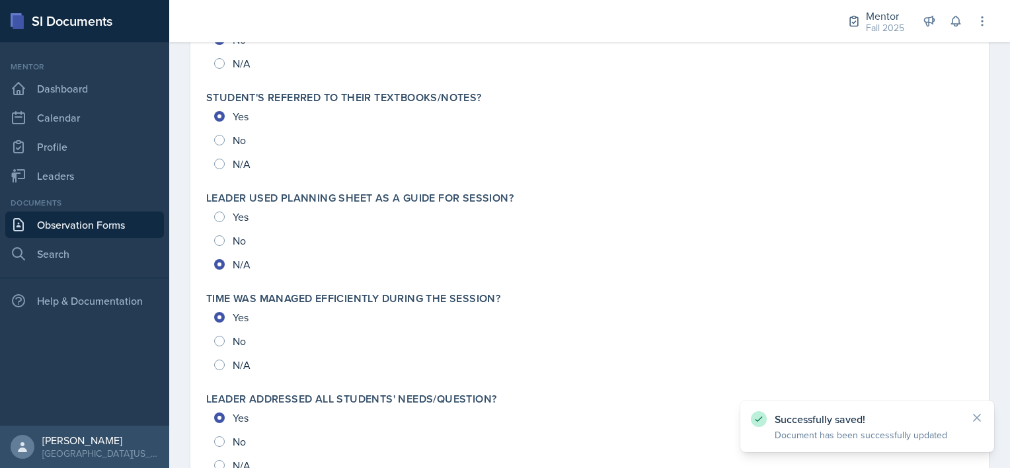
scroll to position [1450, 0]
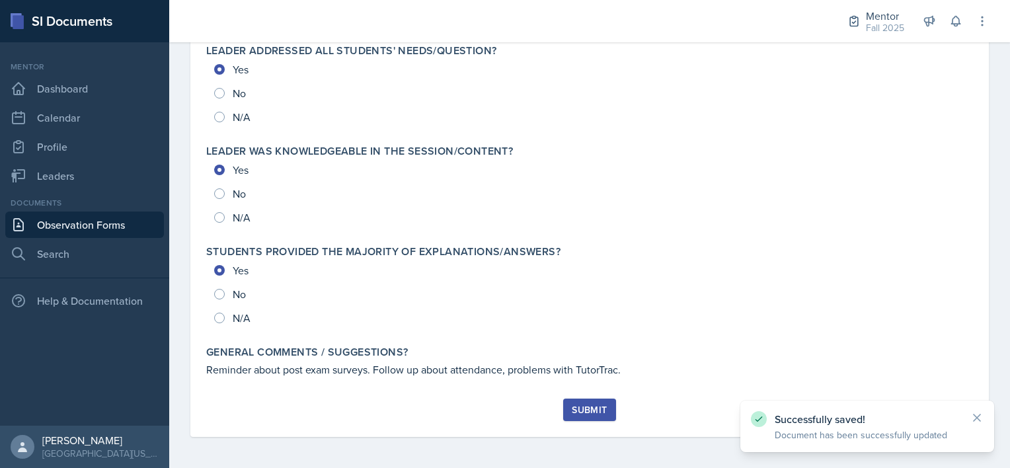
click at [576, 404] on div "Submit" at bounding box center [589, 409] width 35 height 11
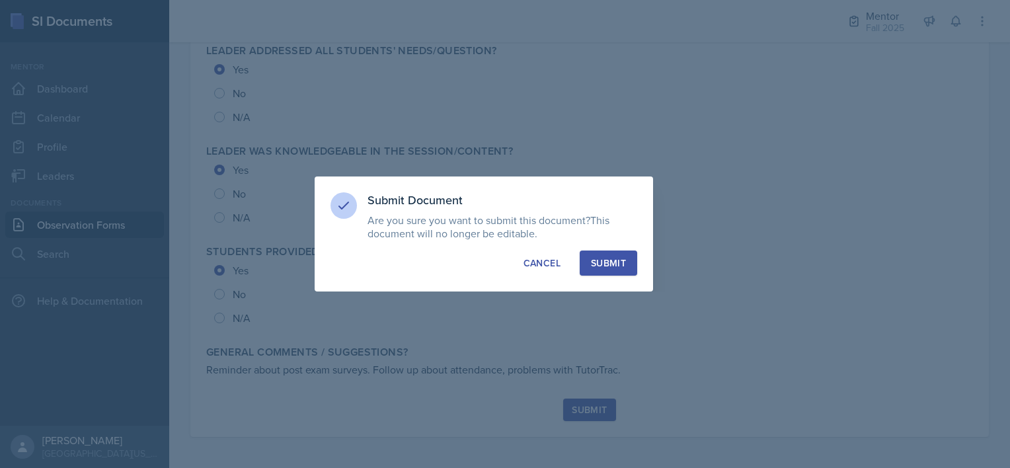
click at [588, 264] on button "Submit" at bounding box center [607, 262] width 57 height 25
radio input "true"
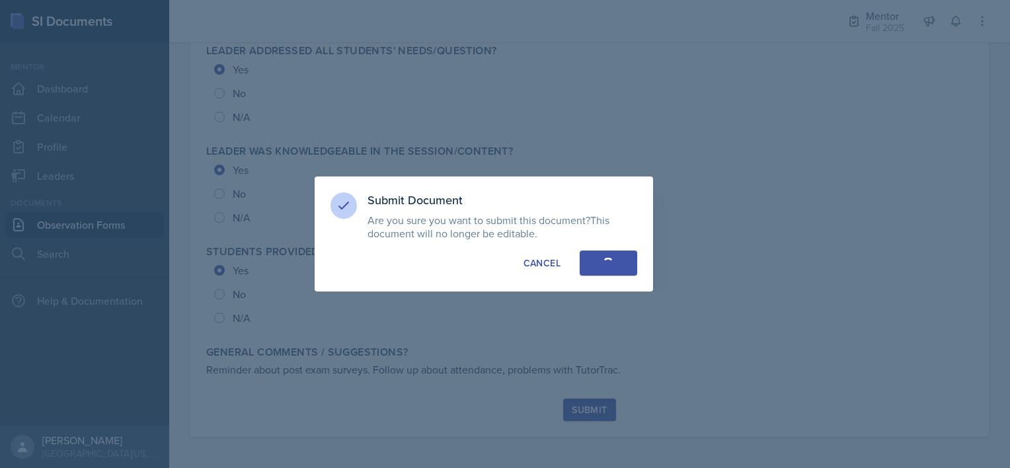
radio input "true"
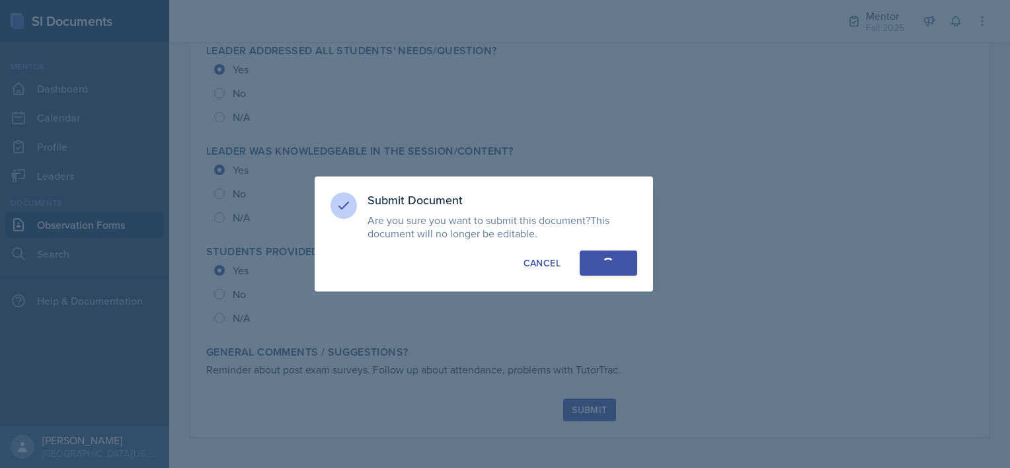
radio input "true"
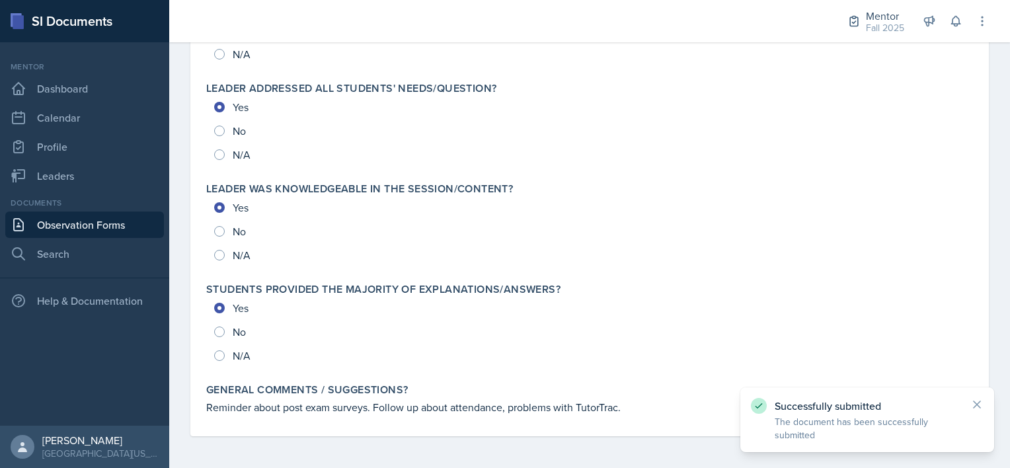
scroll to position [1412, 0]
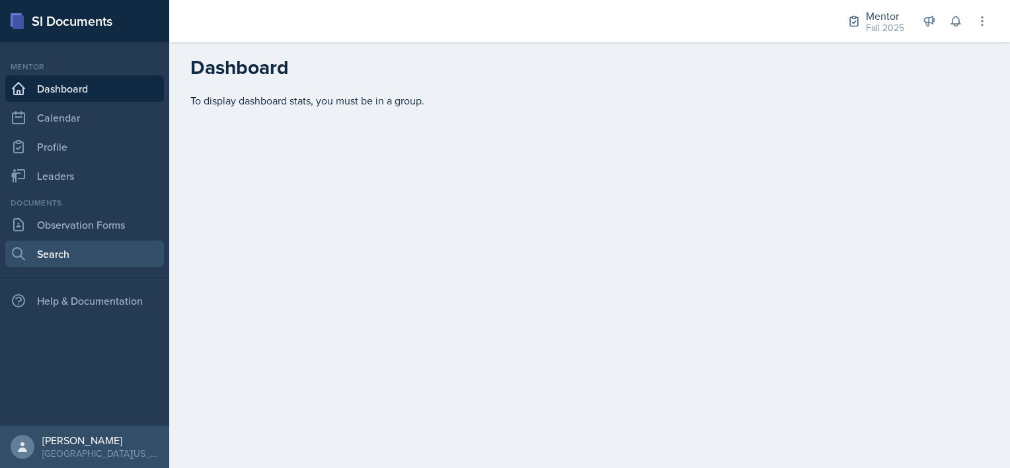
click at [99, 257] on link "Search" at bounding box center [84, 253] width 159 height 26
select select "all"
select select "1"
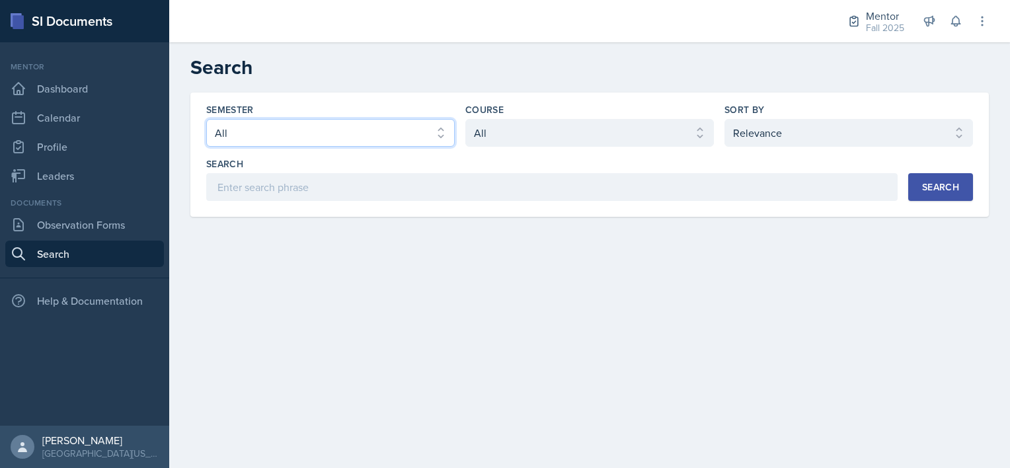
click at [334, 127] on select "Select semester All Fall 2025 Spring 2025 Fall 2024 Spring 2024 Fall 2023" at bounding box center [330, 133] width 248 height 28
select select "a8c40de0-d7eb-4f82-90ee-ac0c6ce45f71"
click at [206, 119] on select "Select semester All Fall 2025 Spring 2025 Fall 2024 Spring 2024 Fall 2023" at bounding box center [330, 133] width 248 height 28
click at [503, 140] on select "Select course All ASTR 1345 BIOL 1345 BIOL 1441 BIOL 1442 BIOL 2300 BIOL 2444 B…" at bounding box center [589, 133] width 248 height 28
select select "f5e0376e-e2ce-431c-8981-7364c091322b"
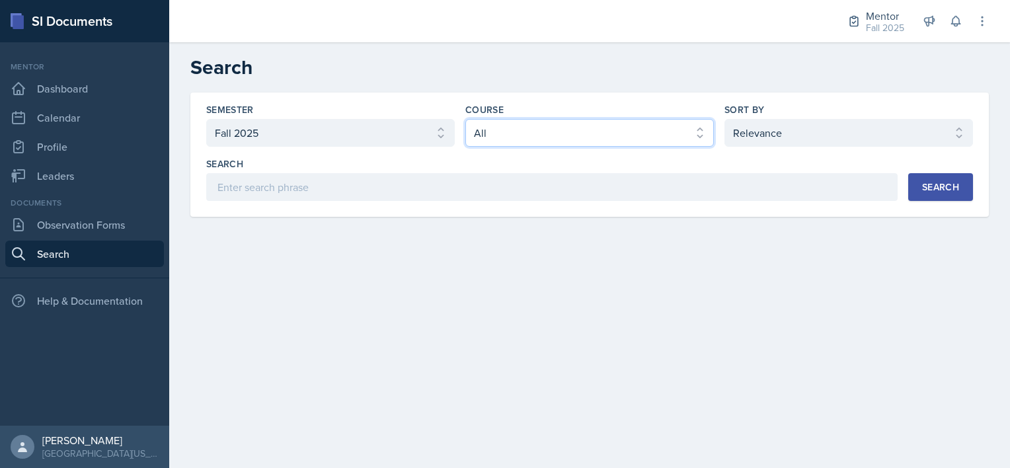
click at [465, 119] on select "Select course All ASTR 1345 BIOL 1345 BIOL 1441 BIOL 1442 BIOL 2300 BIOL 2444 B…" at bounding box center [589, 133] width 248 height 28
click at [920, 174] on button "Search" at bounding box center [940, 187] width 65 height 28
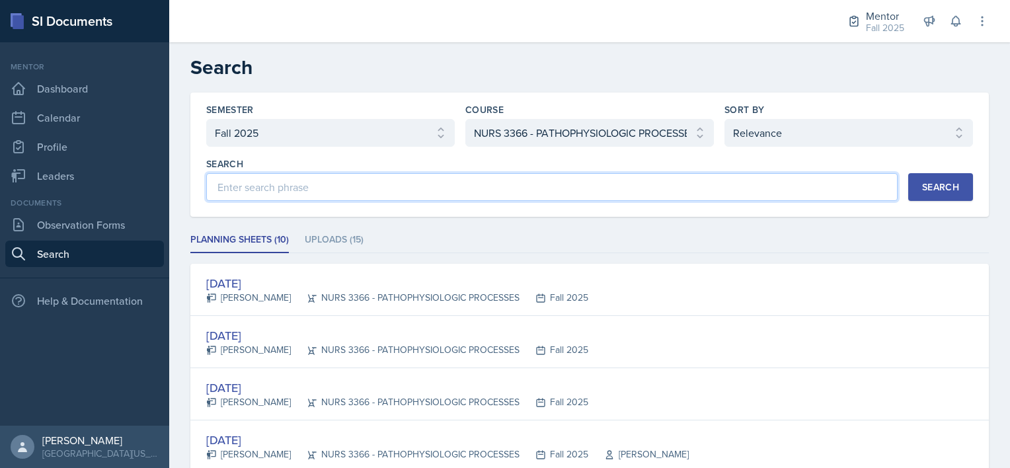
click at [351, 182] on input at bounding box center [551, 187] width 691 height 28
type input "[PERSON_NAME]"
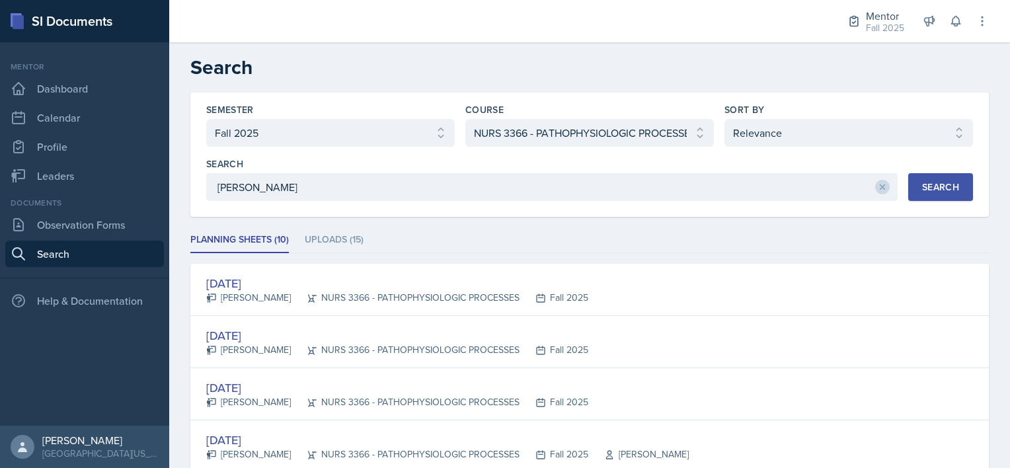
click at [926, 182] on div "Search" at bounding box center [940, 187] width 37 height 11
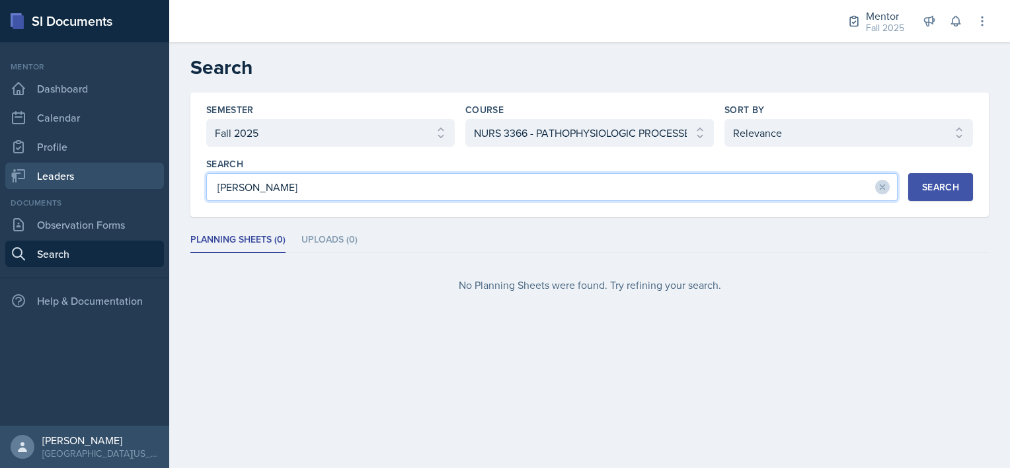
drag, startPoint x: 314, startPoint y: 179, endPoint x: 159, endPoint y: 178, distance: 155.9
click at [159, 178] on div "SI Documents Mentor Dashboard Calendar Profile Leaders Documents Observation Fo…" at bounding box center [505, 234] width 1010 height 468
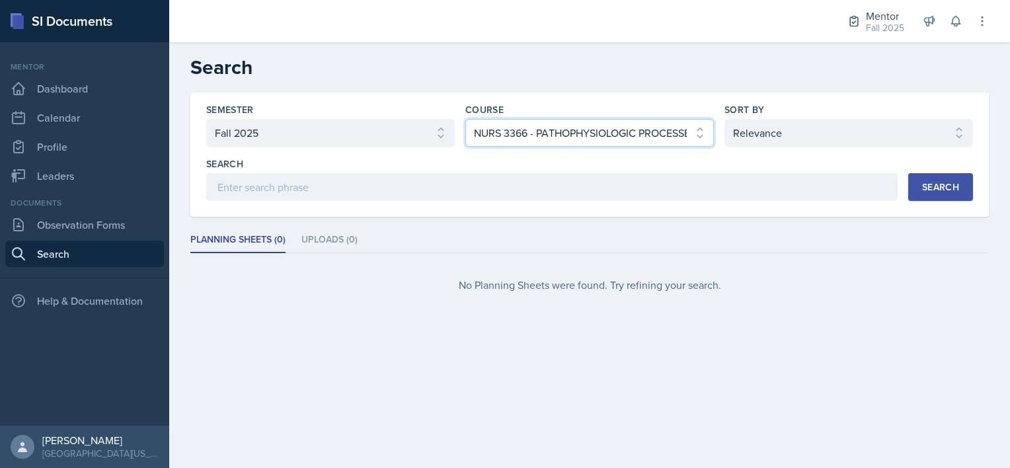
click at [571, 132] on select "Select course All ASTR 1345 BIOL 1345 BIOL 1441 BIOL 1442 BIOL 2300 BIOL 2444 B…" at bounding box center [589, 133] width 248 height 28
click at [772, 135] on select "Select sort by Relevance Document Date (Asc) Document Date (Desc)" at bounding box center [848, 133] width 248 height 28
select select "3"
click at [724, 119] on select "Select sort by Relevance Document Date (Asc) Document Date (Desc)" at bounding box center [848, 133] width 248 height 28
click at [935, 197] on button "Search" at bounding box center [940, 187] width 65 height 28
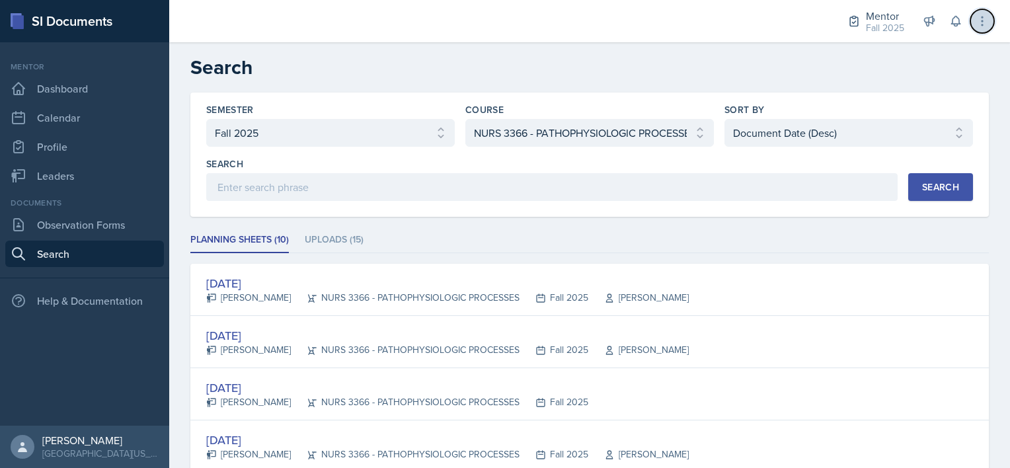
click at [981, 21] on icon at bounding box center [981, 21] width 1 height 9
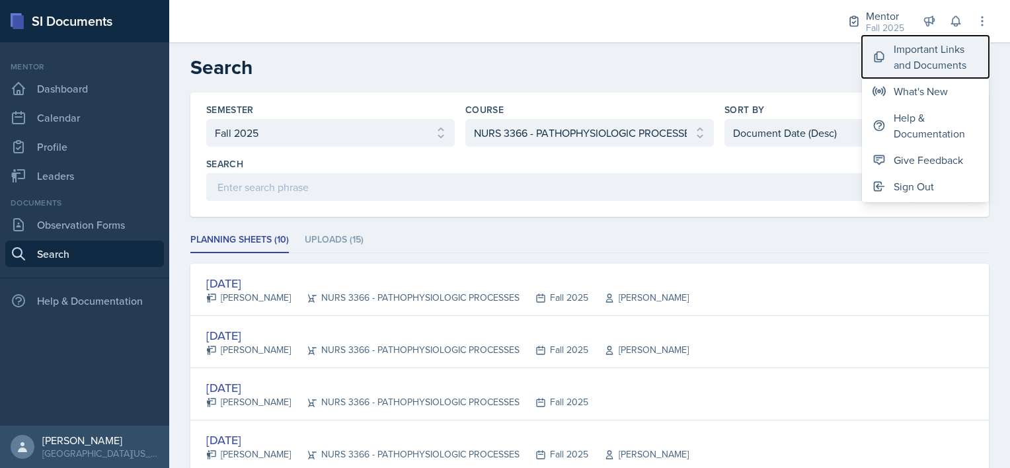
click at [912, 55] on div "Important Links and Documents" at bounding box center [935, 57] width 85 height 32
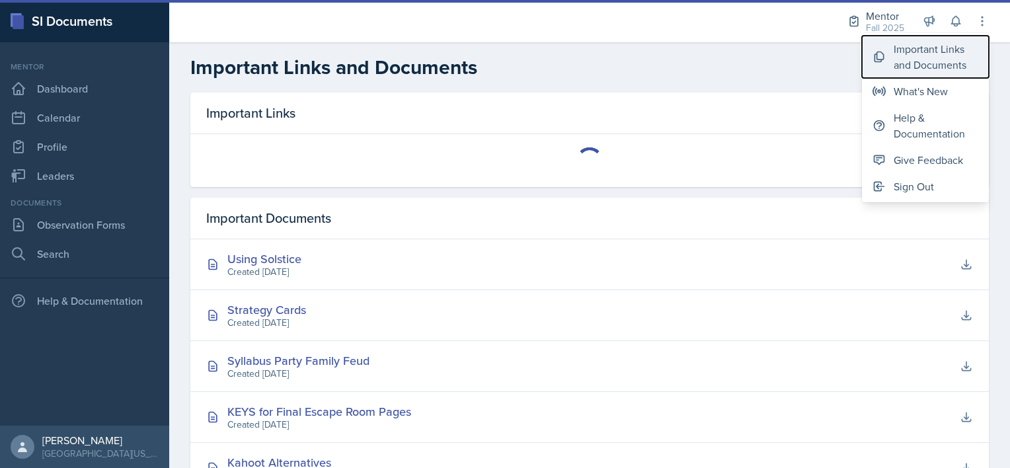
click at [901, 137] on div "Help & Documentation" at bounding box center [935, 126] width 85 height 32
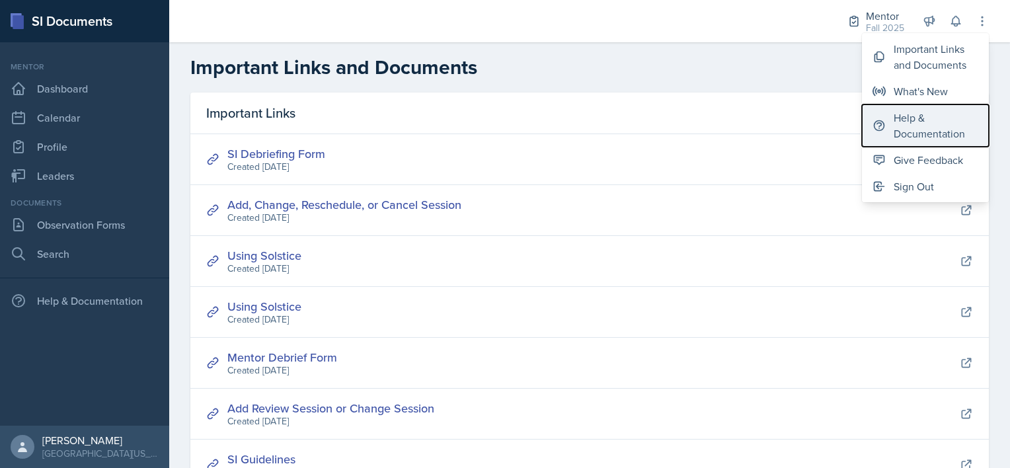
click at [72, 304] on div "Help & Documentation" at bounding box center [84, 300] width 159 height 26
